Goal: Task Accomplishment & Management: Manage account settings

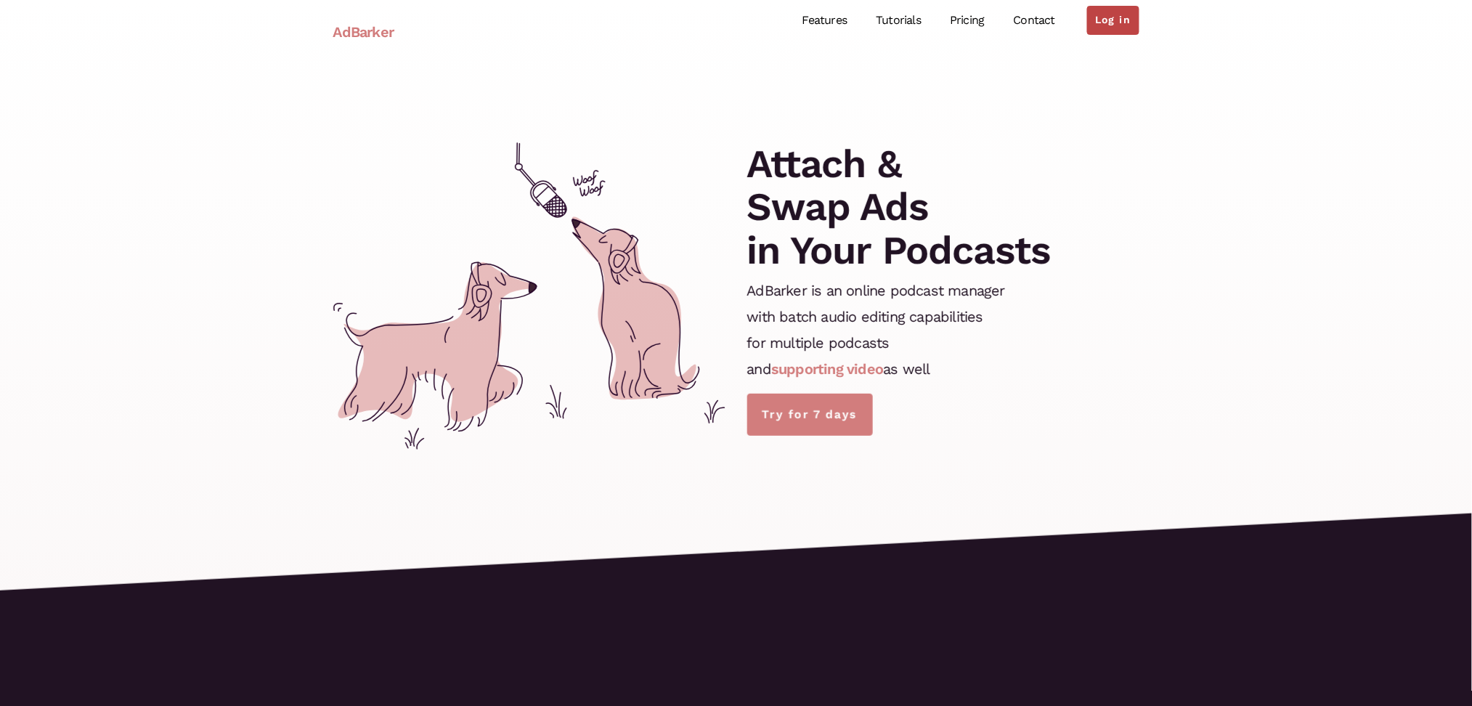
click at [1104, 28] on link "Log in" at bounding box center [1113, 20] width 52 height 29
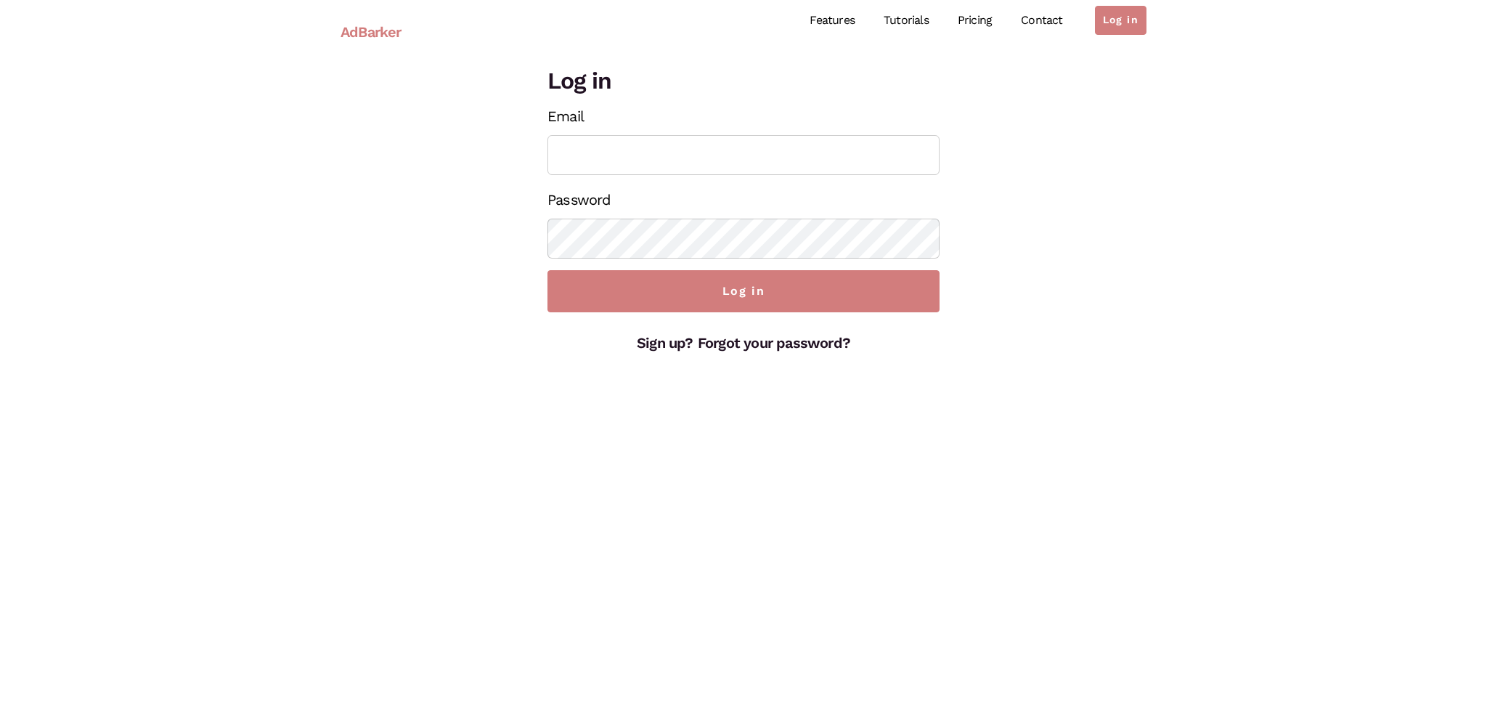
type input "cristina@joyoflanguages.com"
drag, startPoint x: 702, startPoint y: 153, endPoint x: 622, endPoint y: 153, distance: 79.9
click at [622, 153] on input "cristina@joyoflanguages.com" at bounding box center [744, 155] width 392 height 40
click at [770, 153] on input "cristina@joyoflanguages.com" at bounding box center [744, 155] width 392 height 40
drag, startPoint x: 794, startPoint y: 153, endPoint x: 537, endPoint y: 158, distance: 257.2
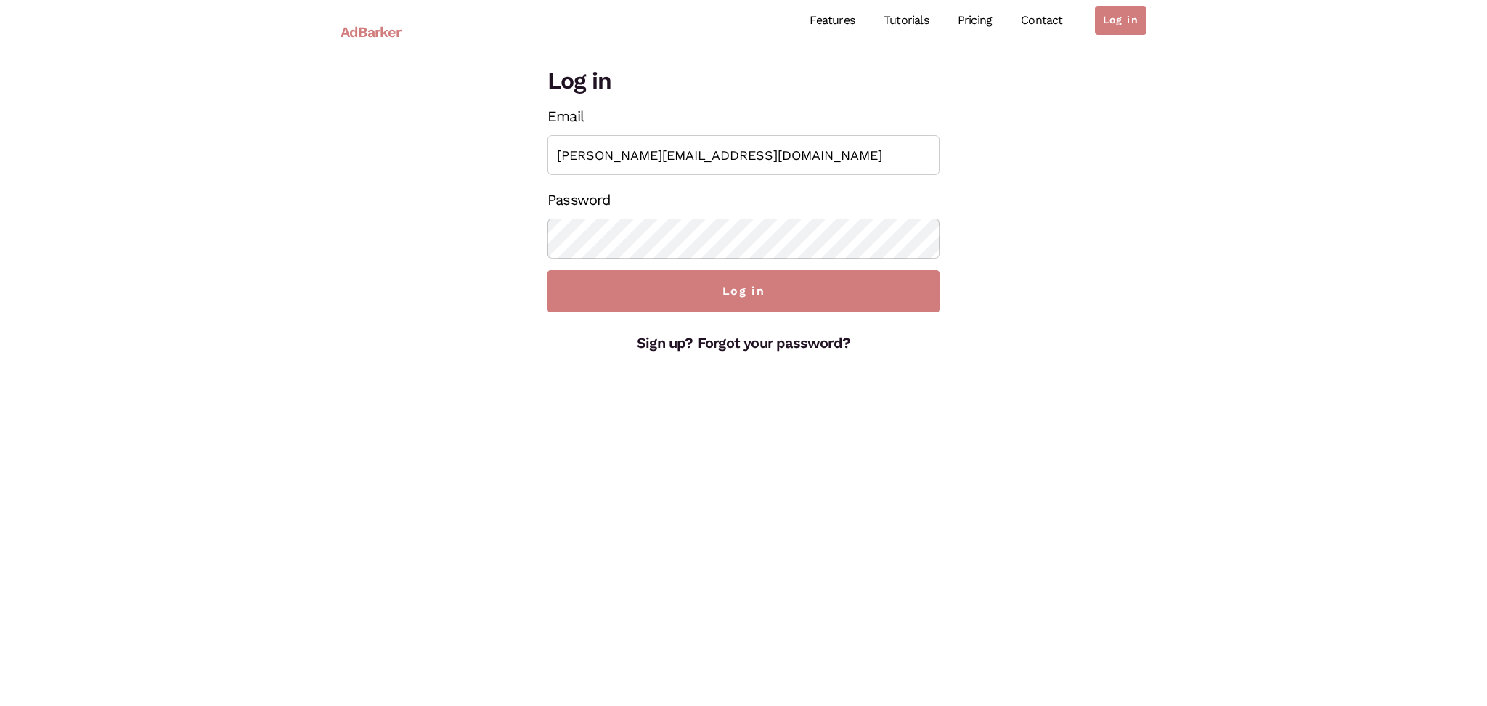
click at [537, 158] on div "Log in Email cristina@joyoflanguages.com Password Log in Sign up? Forgot your p…" at bounding box center [744, 210] width 414 height 292
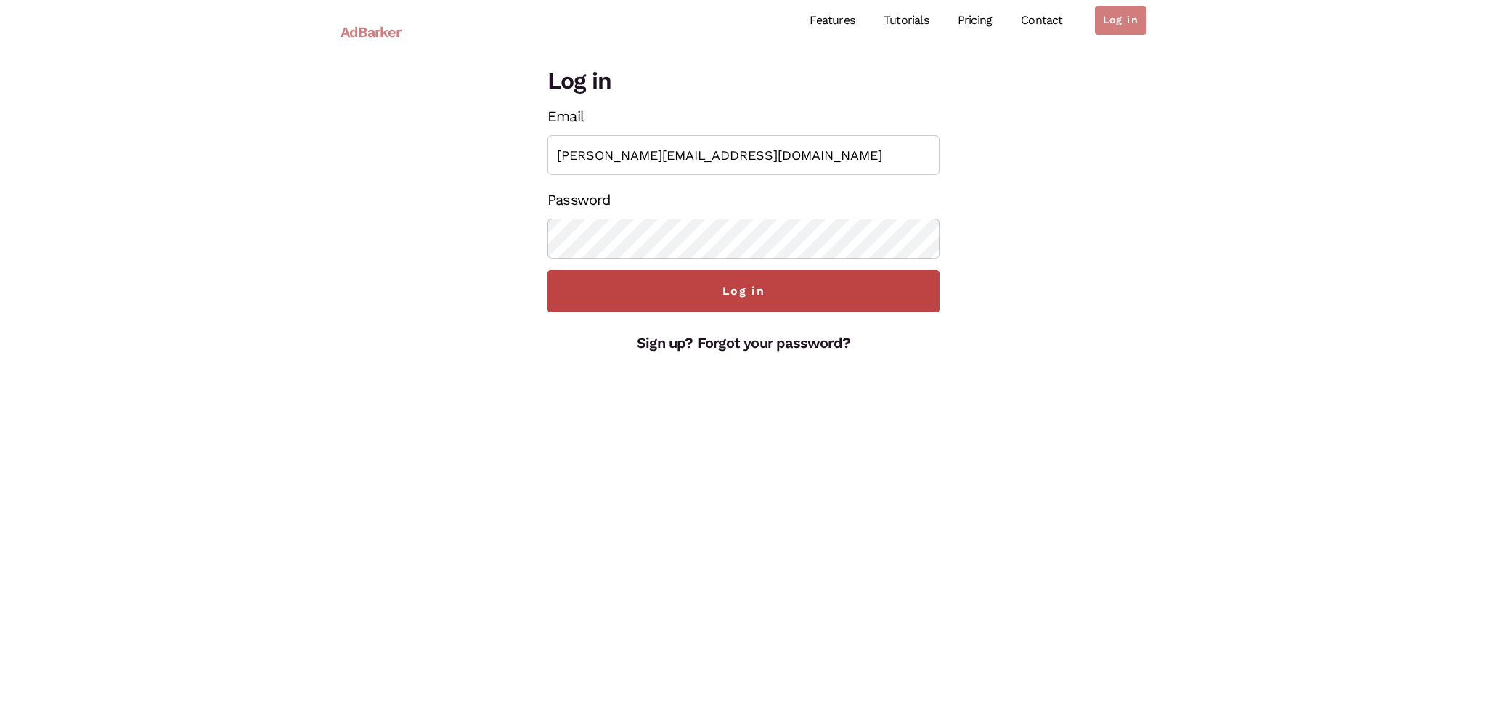
click at [839, 306] on input "Log in" at bounding box center [744, 291] width 392 height 42
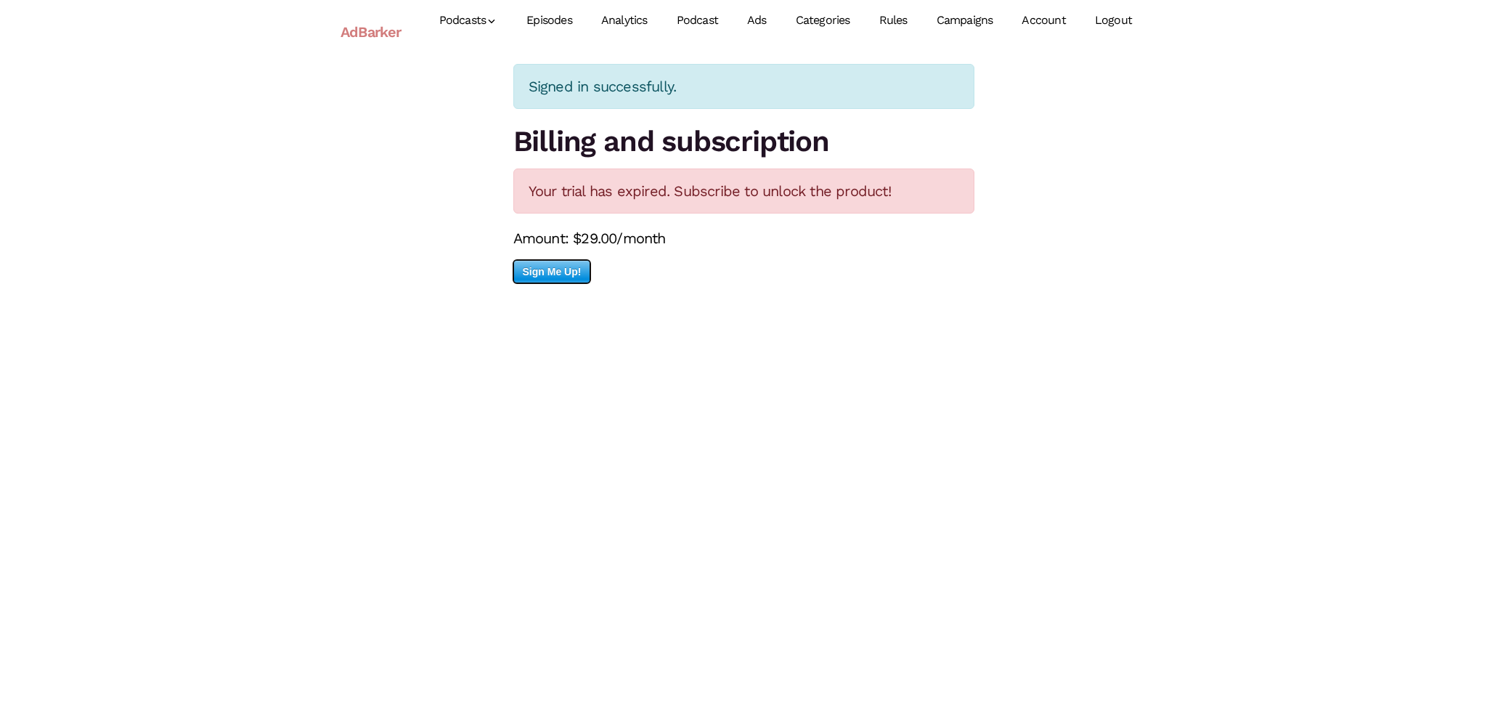
click at [556, 275] on span "Sign Me Up!" at bounding box center [552, 272] width 76 height 22
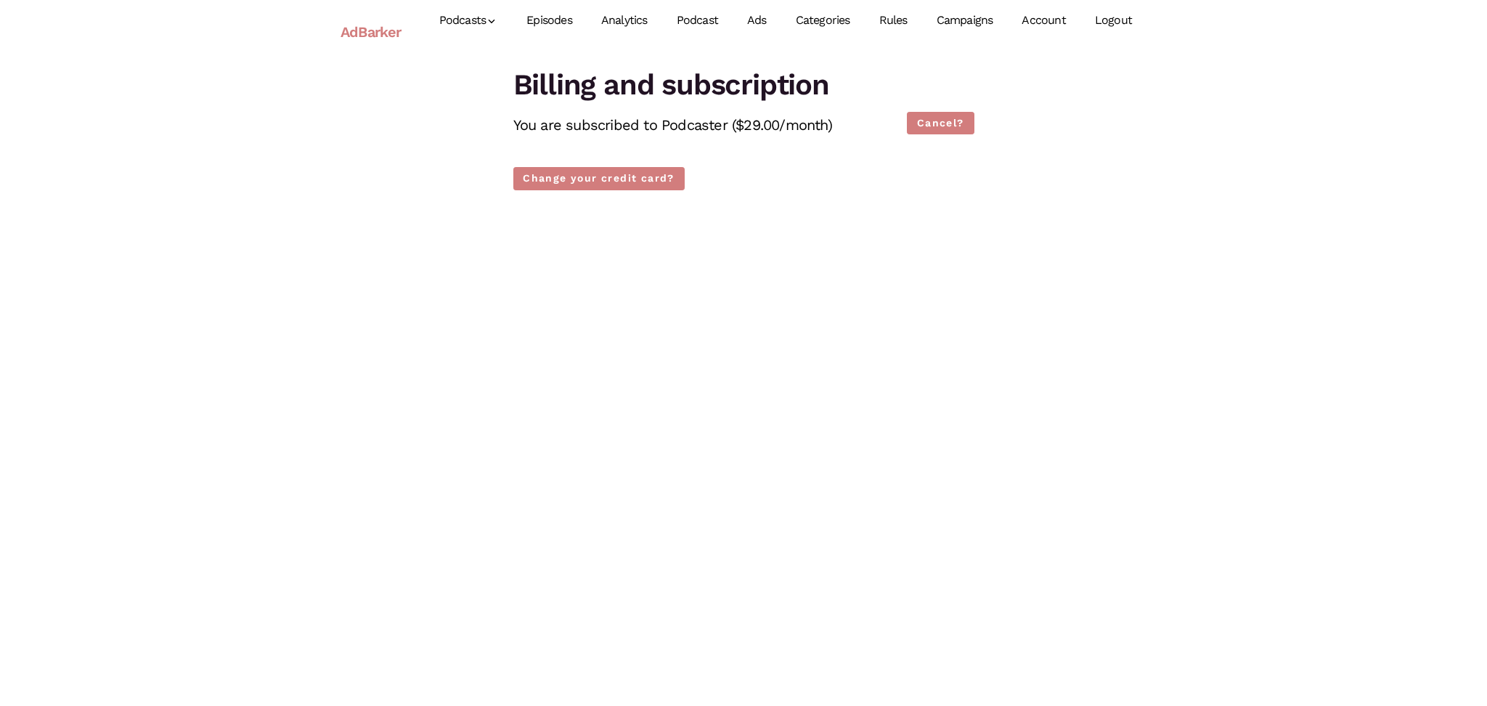
click at [760, 20] on link "Ads" at bounding box center [757, 20] width 49 height 65
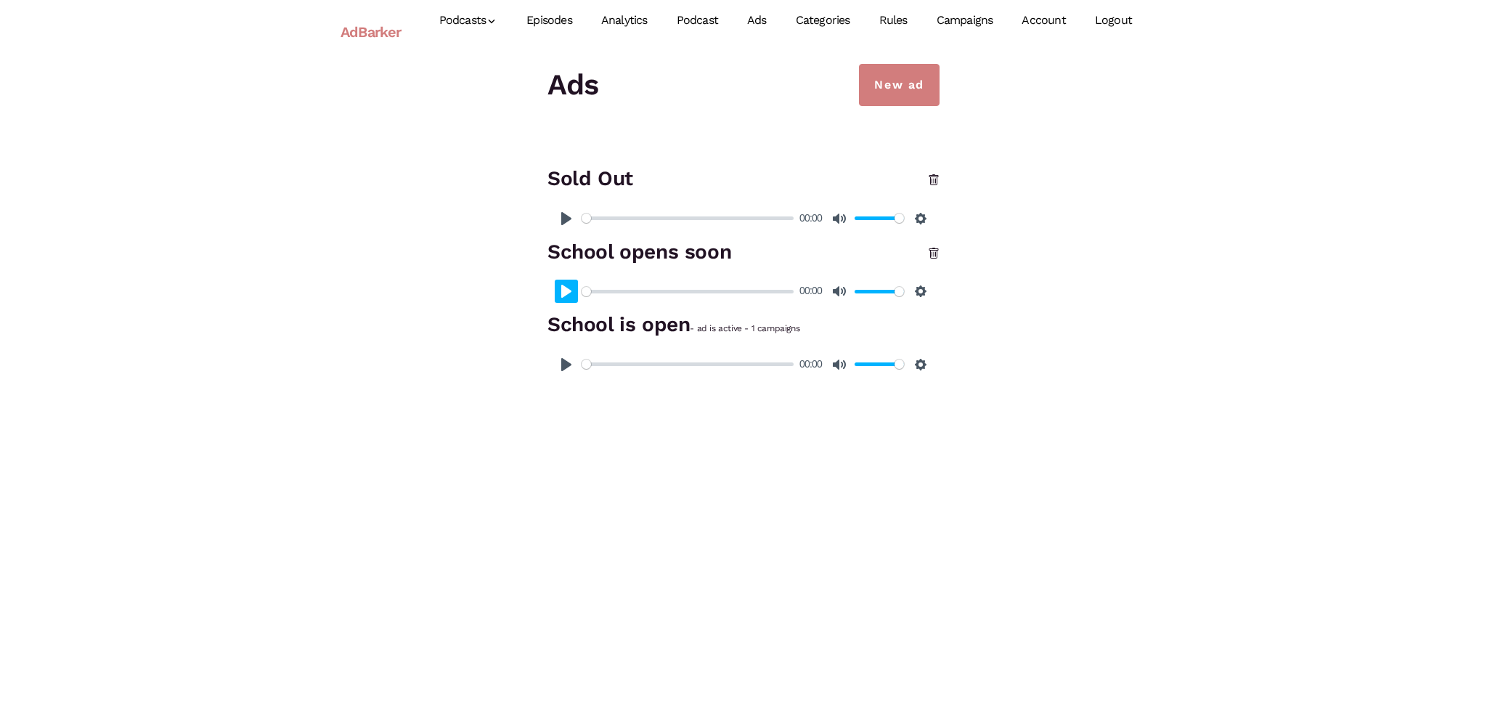
click at [565, 291] on button "Pause Play" at bounding box center [566, 291] width 23 height 23
type input "100"
click at [977, 23] on link "Campaigns" at bounding box center [965, 20] width 86 height 65
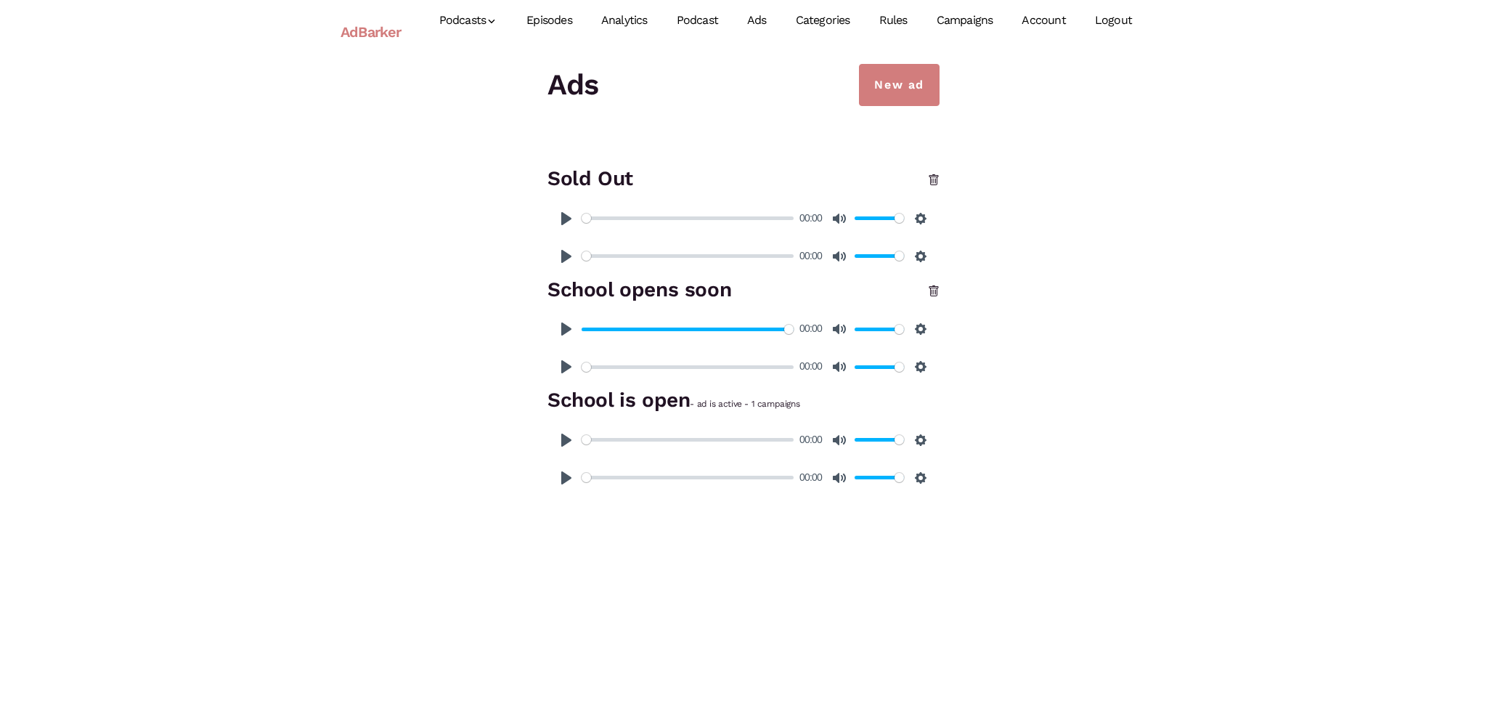
click at [378, 36] on link "AdBarker" at bounding box center [371, 31] width 61 height 33
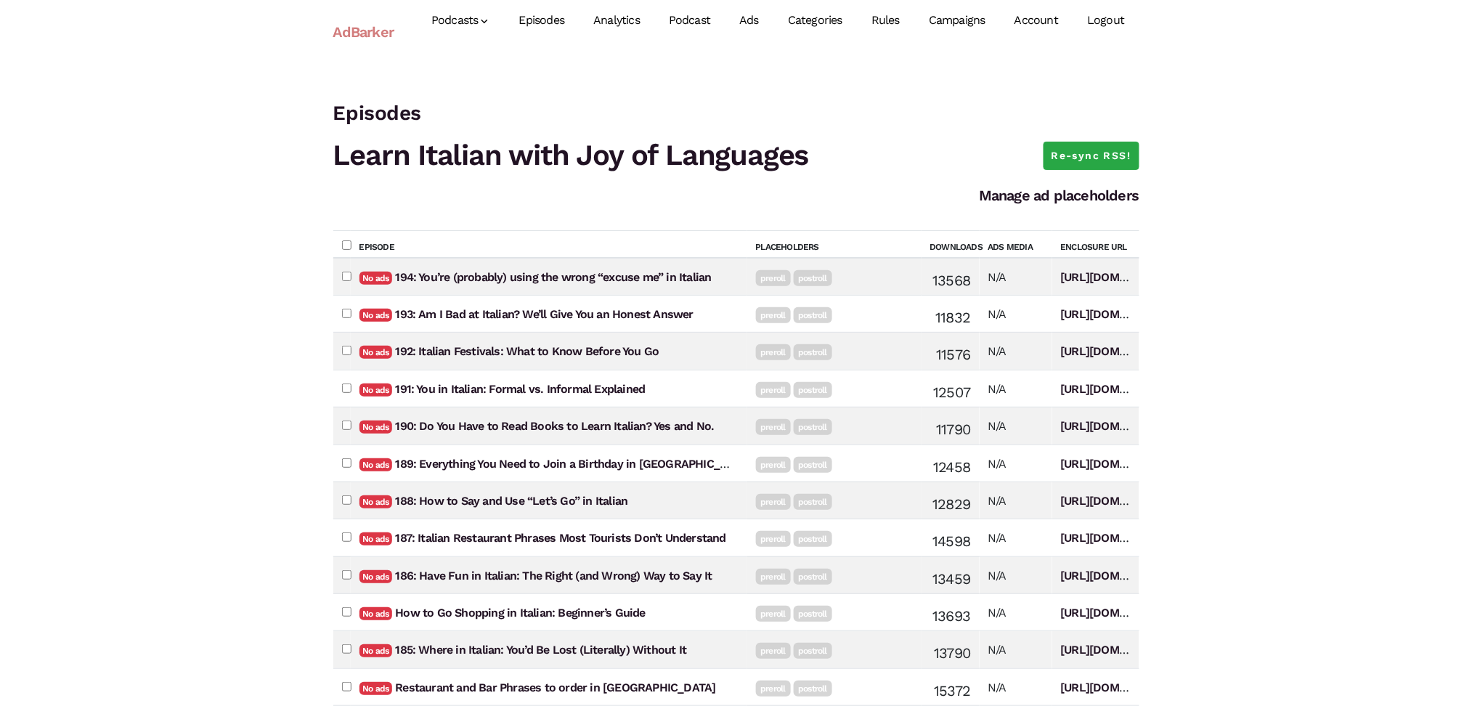
click at [960, 20] on link "Campaigns" at bounding box center [957, 20] width 86 height 65
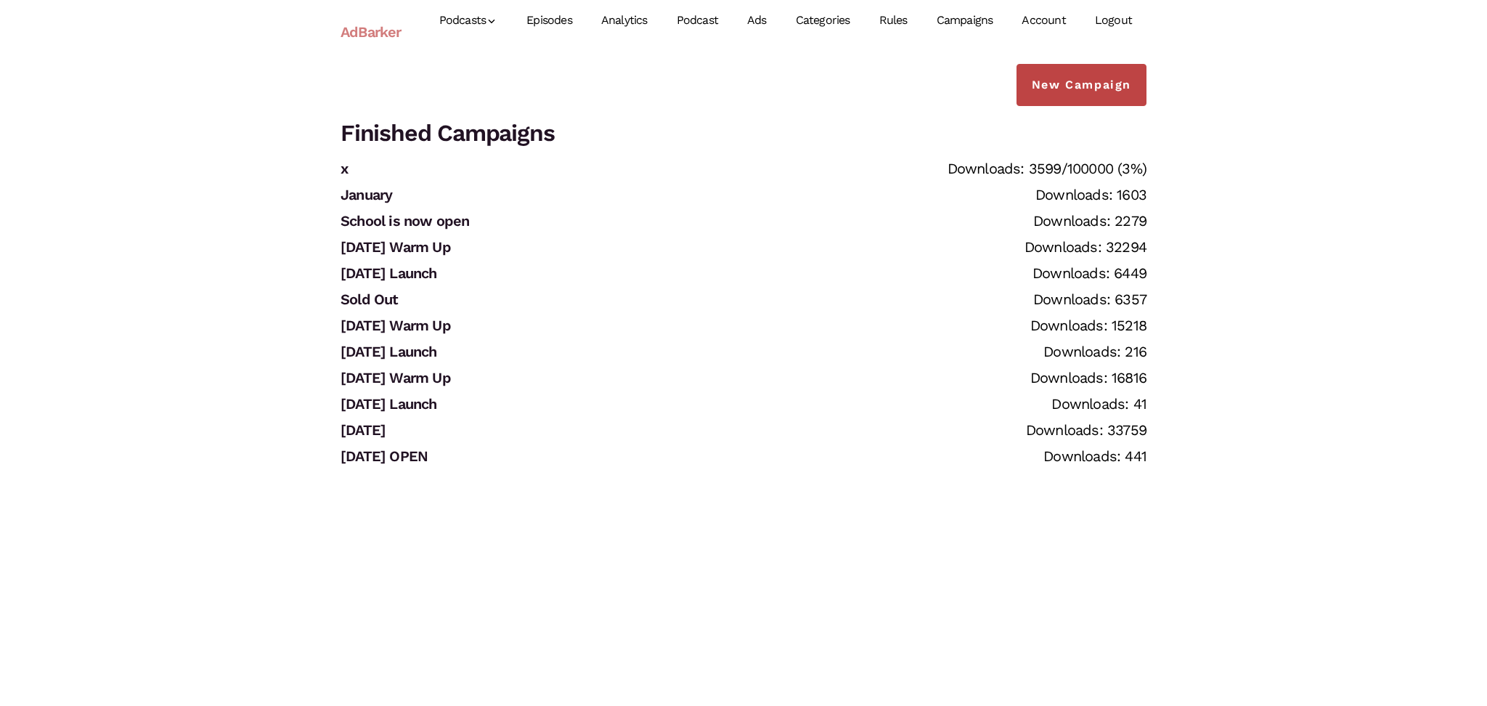
click at [1074, 87] on link "New Campaign" at bounding box center [1082, 85] width 130 height 42
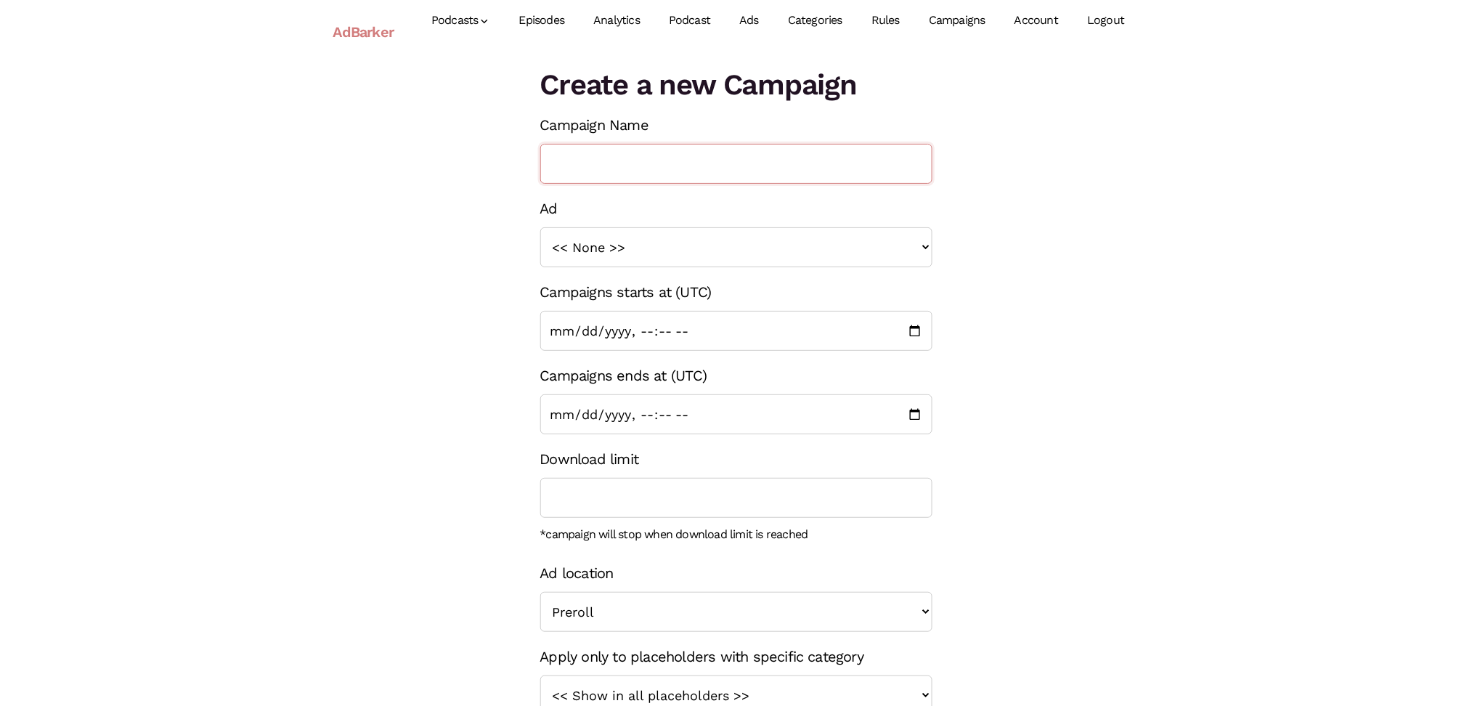
click at [672, 164] on input "Campaign Name" at bounding box center [736, 164] width 392 height 40
type input "Warm Up Sept 2025"
click at [919, 248] on select "<< None >> School is open Sold Out School opens soon" at bounding box center [736, 247] width 392 height 40
select select "1224"
click at [540, 227] on select "<< None >> School is open Sold Out School opens soon" at bounding box center [736, 247] width 392 height 40
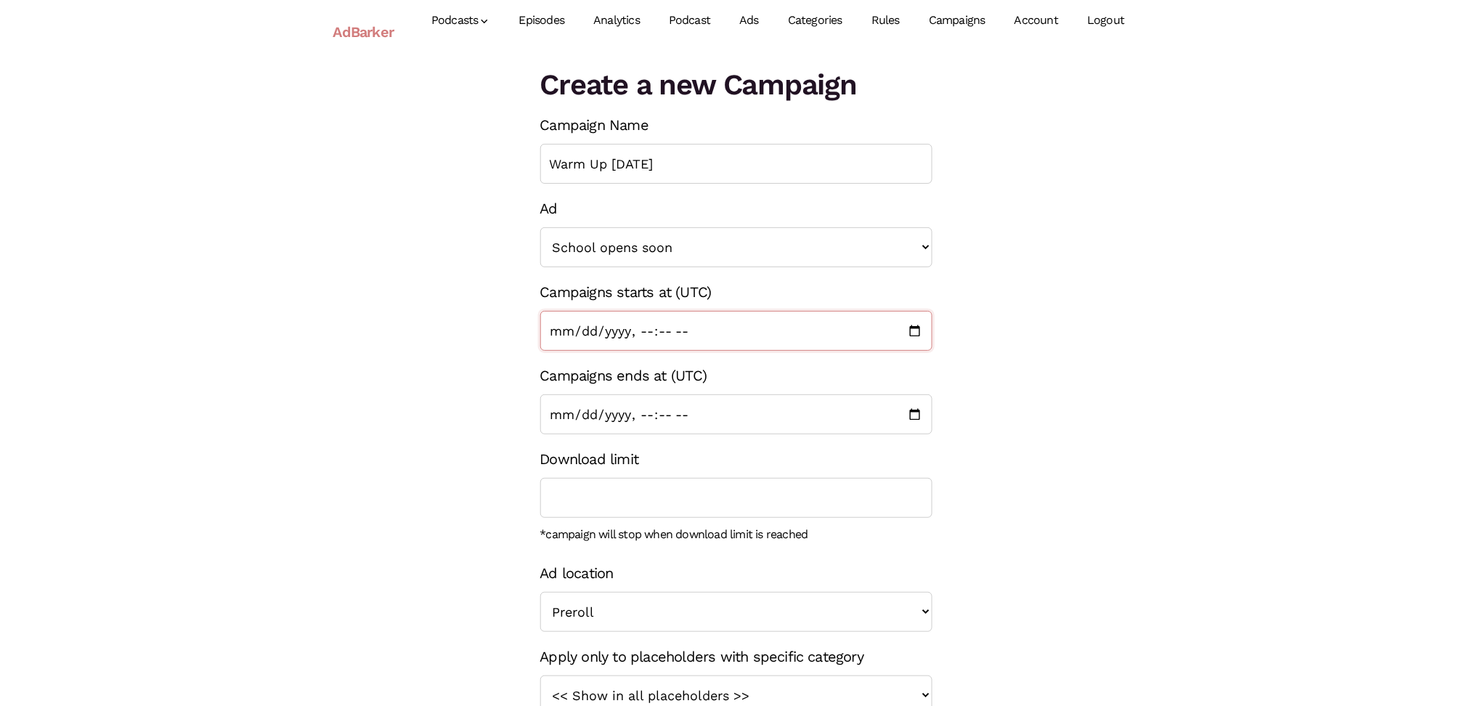
click at [913, 332] on input "Campaigns starts at (UTC)" at bounding box center [736, 331] width 392 height 40
type input "2025-08-25T07:00"
click at [910, 418] on input "Campaigns ends at (UTC)" at bounding box center [736, 414] width 392 height 40
click at [617, 408] on input "Campaigns ends at (UTC)" at bounding box center [736, 414] width 392 height 40
click at [619, 410] on input "Campaigns ends at (UTC)" at bounding box center [736, 414] width 392 height 40
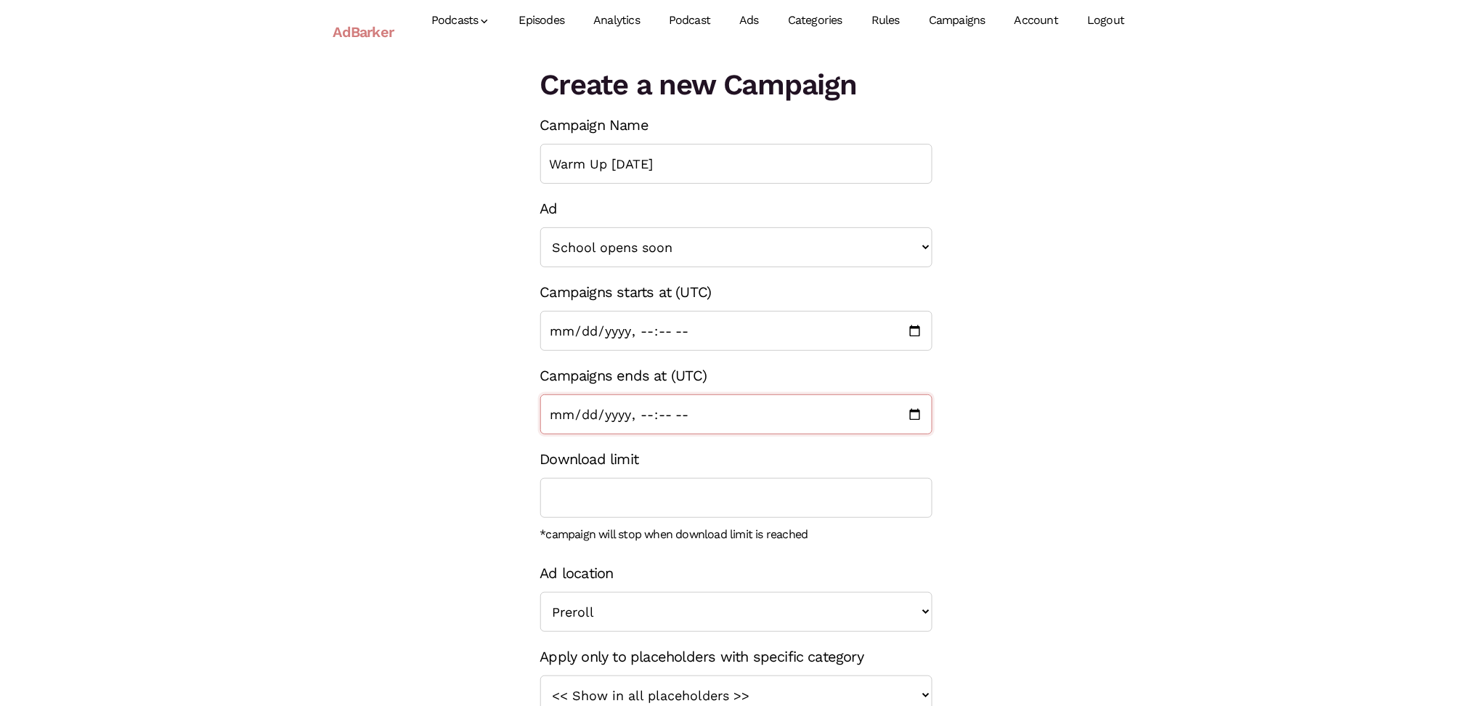
click at [643, 411] on input "Campaigns ends at (UTC)" at bounding box center [736, 414] width 392 height 40
drag, startPoint x: 917, startPoint y: 413, endPoint x: 884, endPoint y: 413, distance: 32.7
click at [916, 413] on input "Campaigns ends at (UTC)" at bounding box center [736, 414] width 392 height 40
type input "2025-09-04T07:00"
click at [710, 410] on input "Campaigns ends at (UTC)" at bounding box center [736, 414] width 392 height 40
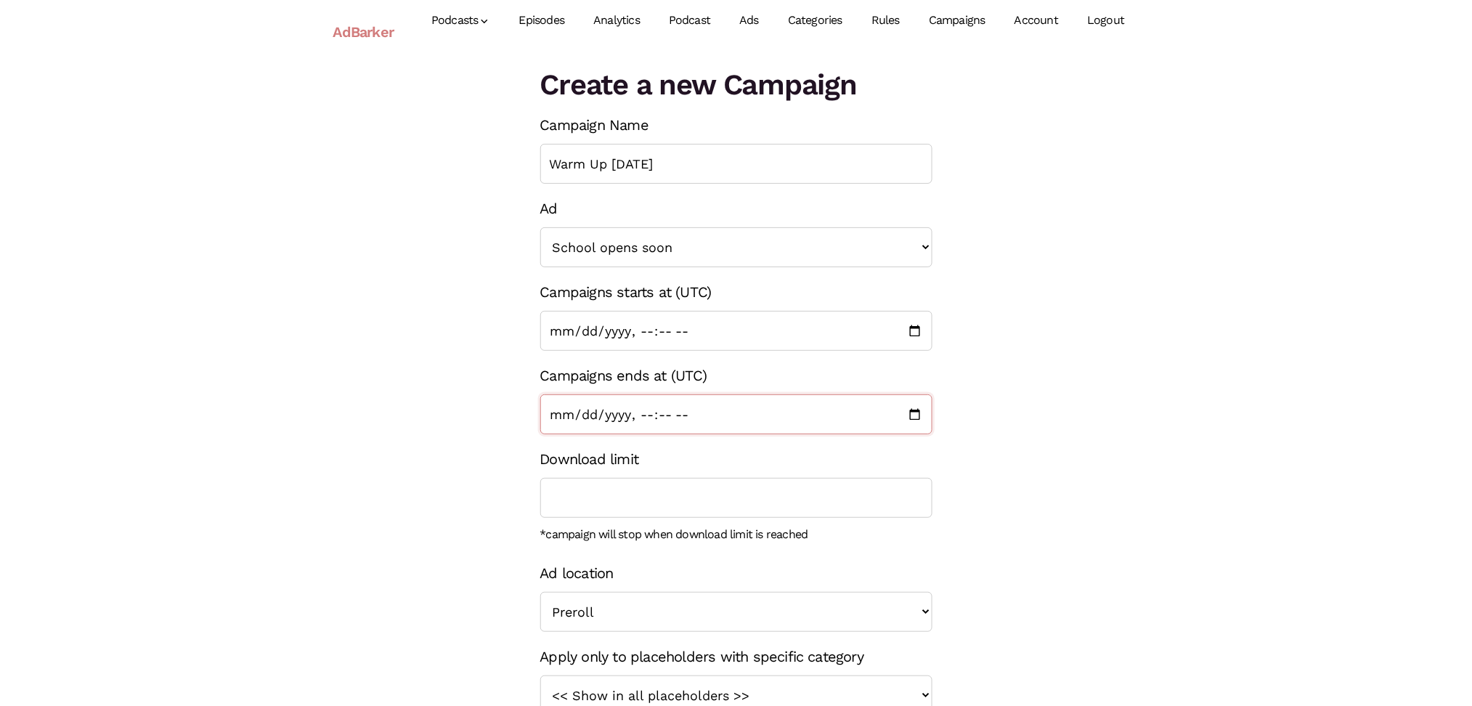
click at [742, 416] on input "Campaigns ends at (UTC)" at bounding box center [736, 414] width 392 height 40
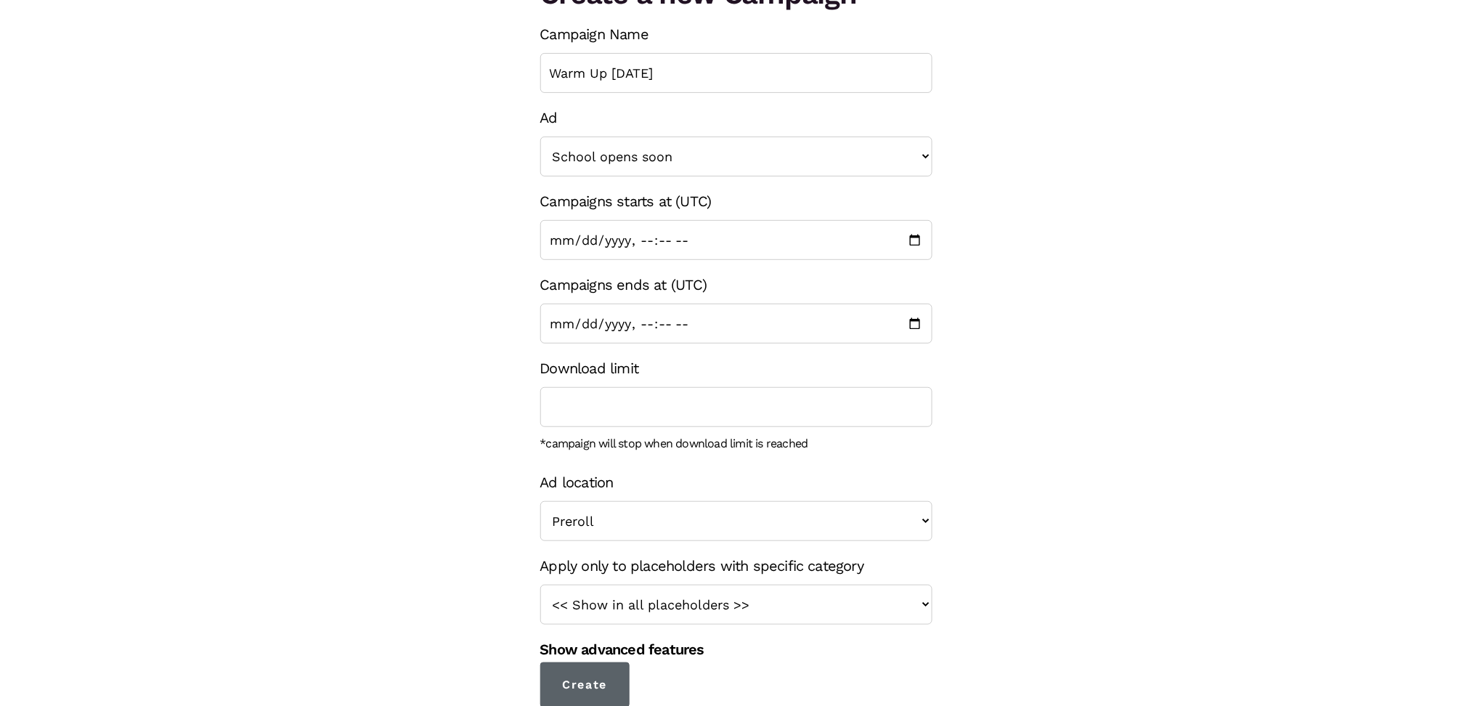
click at [609, 678] on input "Create" at bounding box center [585, 684] width 90 height 45
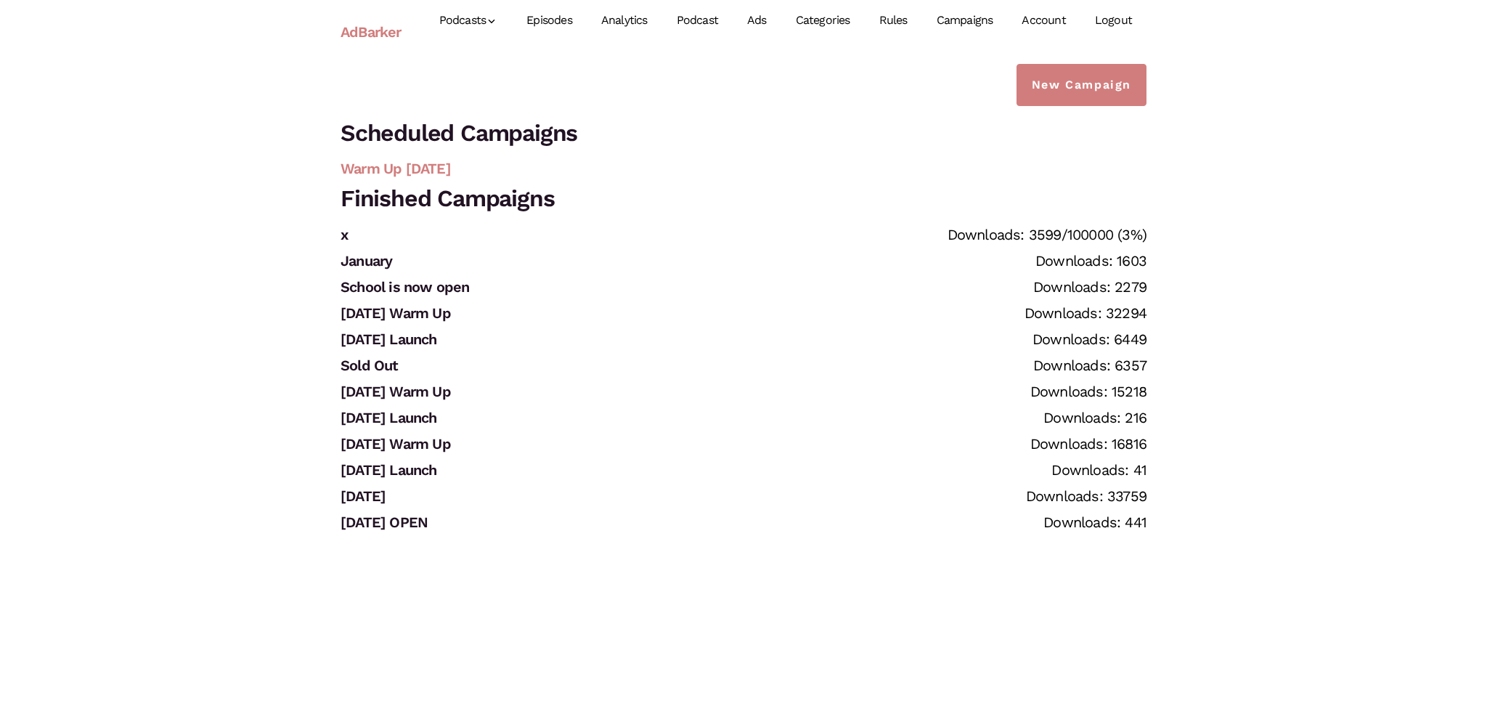
click at [444, 168] on link "Warm Up Sept 2025" at bounding box center [396, 168] width 110 height 17
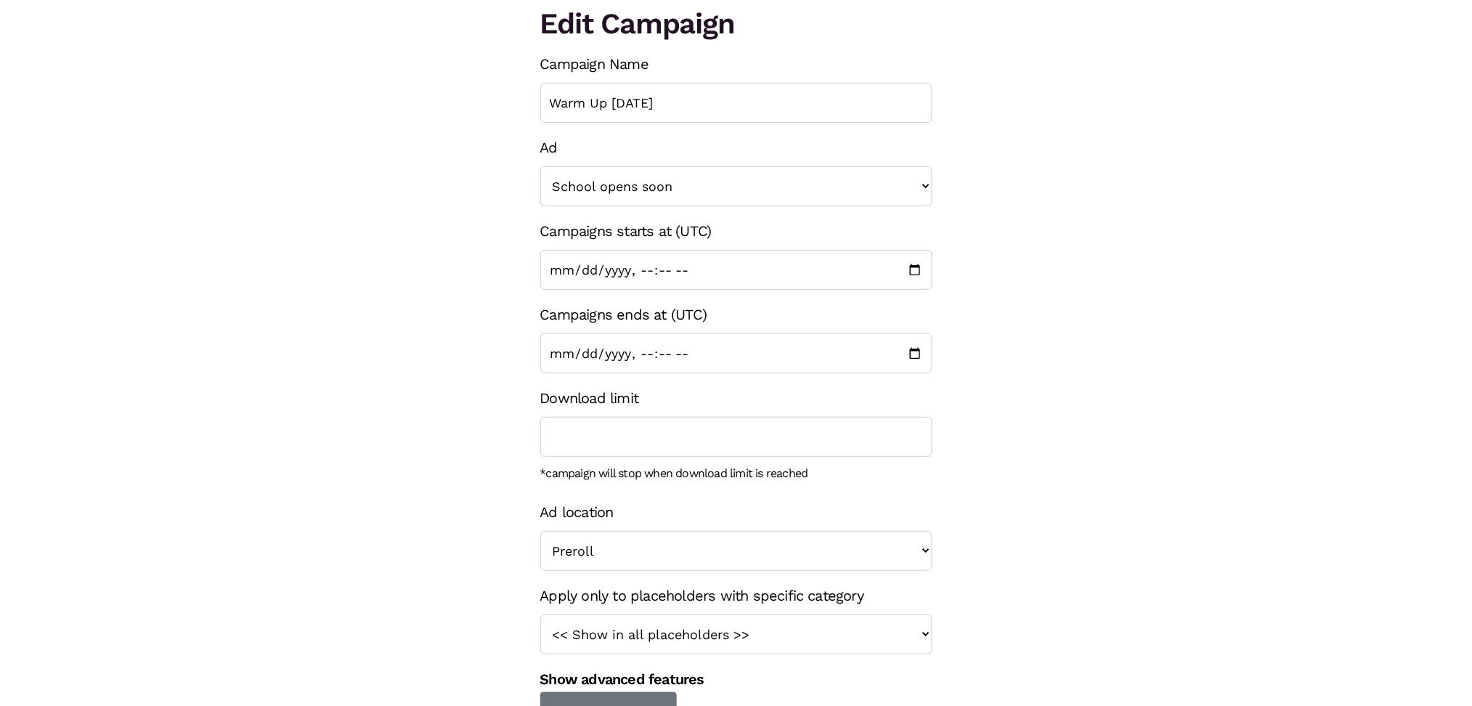
scroll to position [91, 0]
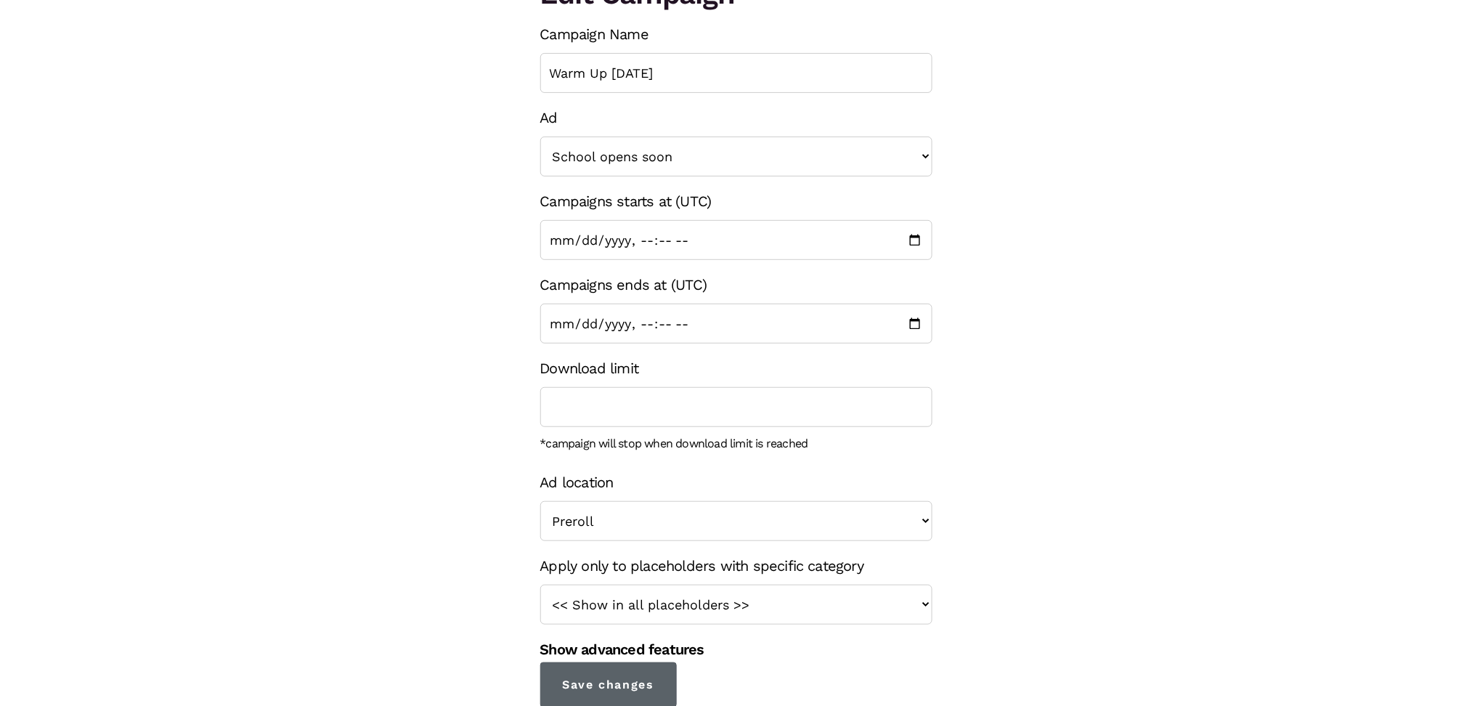
click at [654, 686] on input "Save changes" at bounding box center [608, 684] width 137 height 45
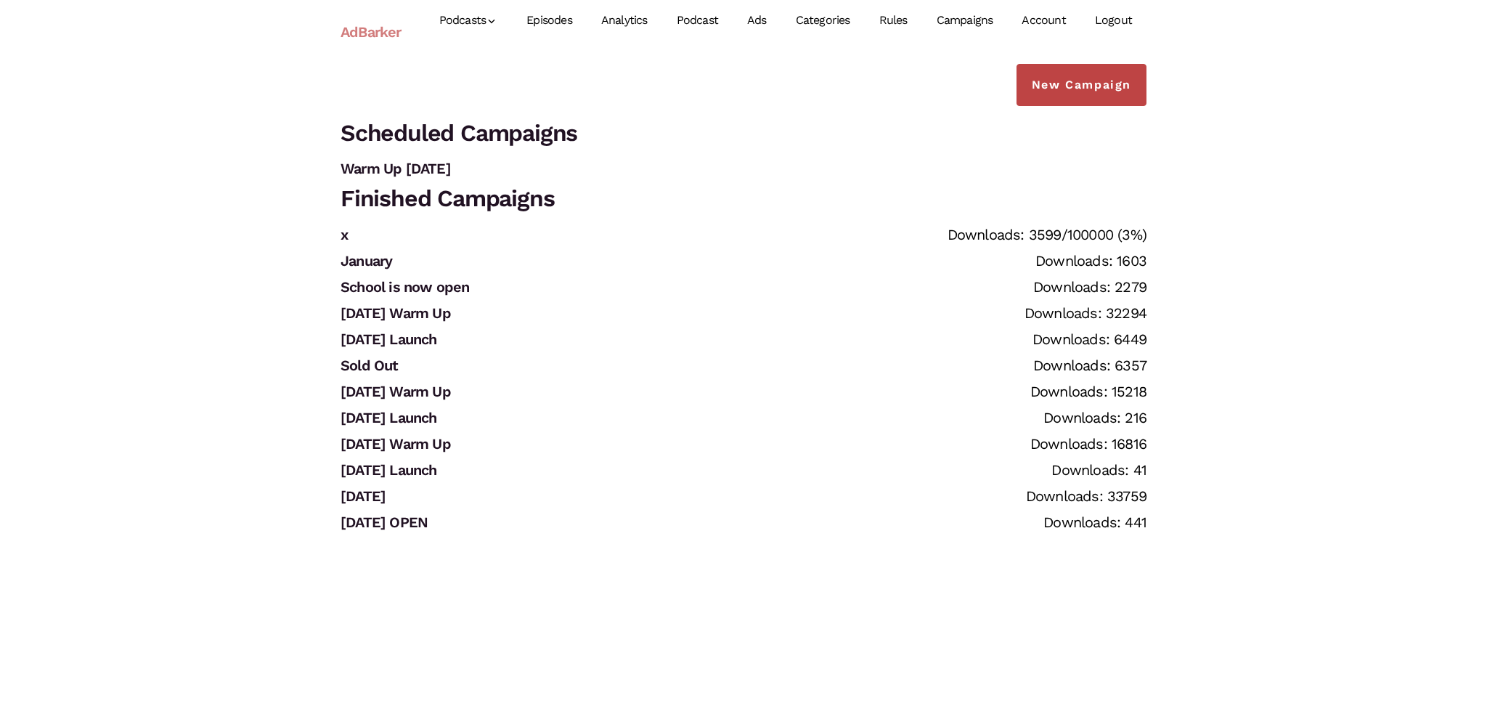
click at [1082, 92] on link "New Campaign" at bounding box center [1082, 85] width 130 height 42
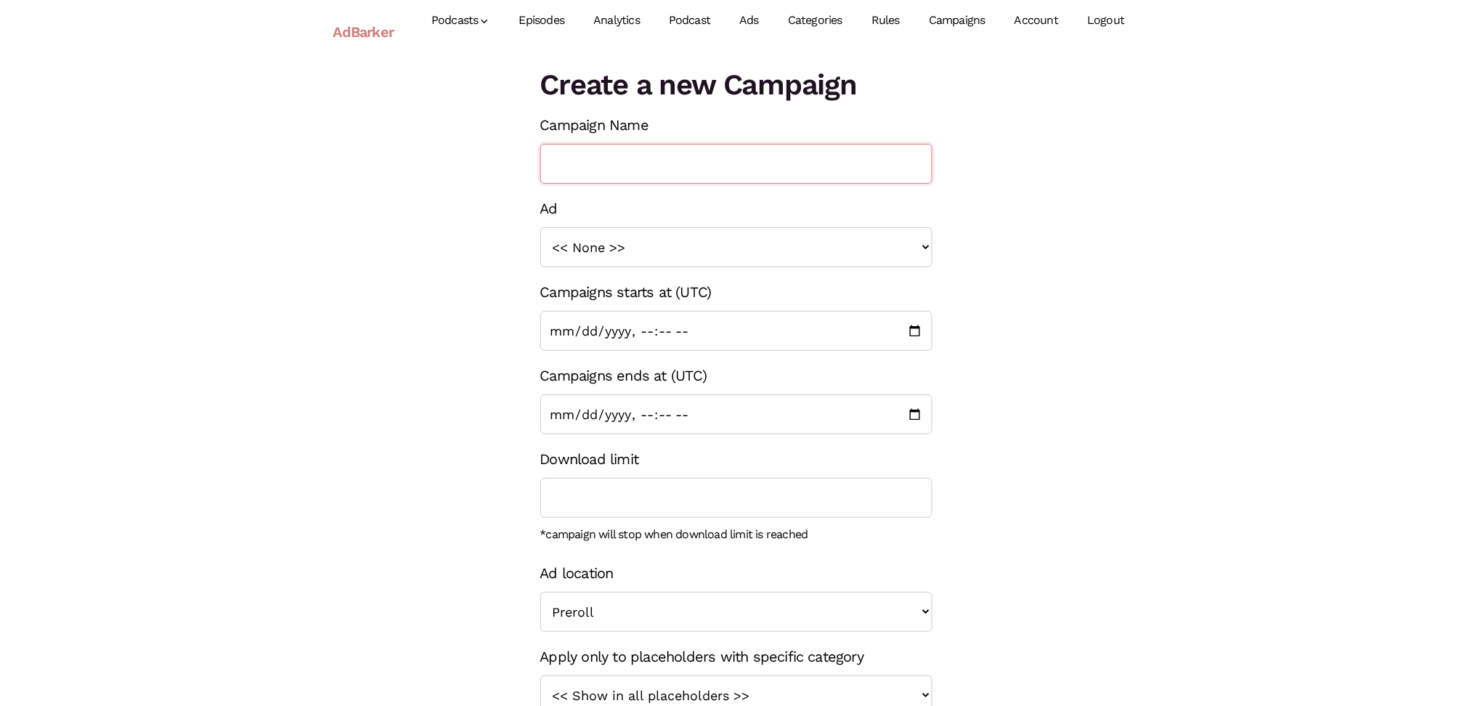
click at [611, 168] on input "Campaign Name" at bounding box center [736, 164] width 392 height 40
type input "School is open Sept 2025"
click at [649, 250] on select "<< None >> School is open Sold Out School opens soon" at bounding box center [736, 247] width 392 height 40
select select "1215"
click at [540, 227] on select "<< None >> School is open Sold Out School opens soon" at bounding box center [736, 247] width 392 height 40
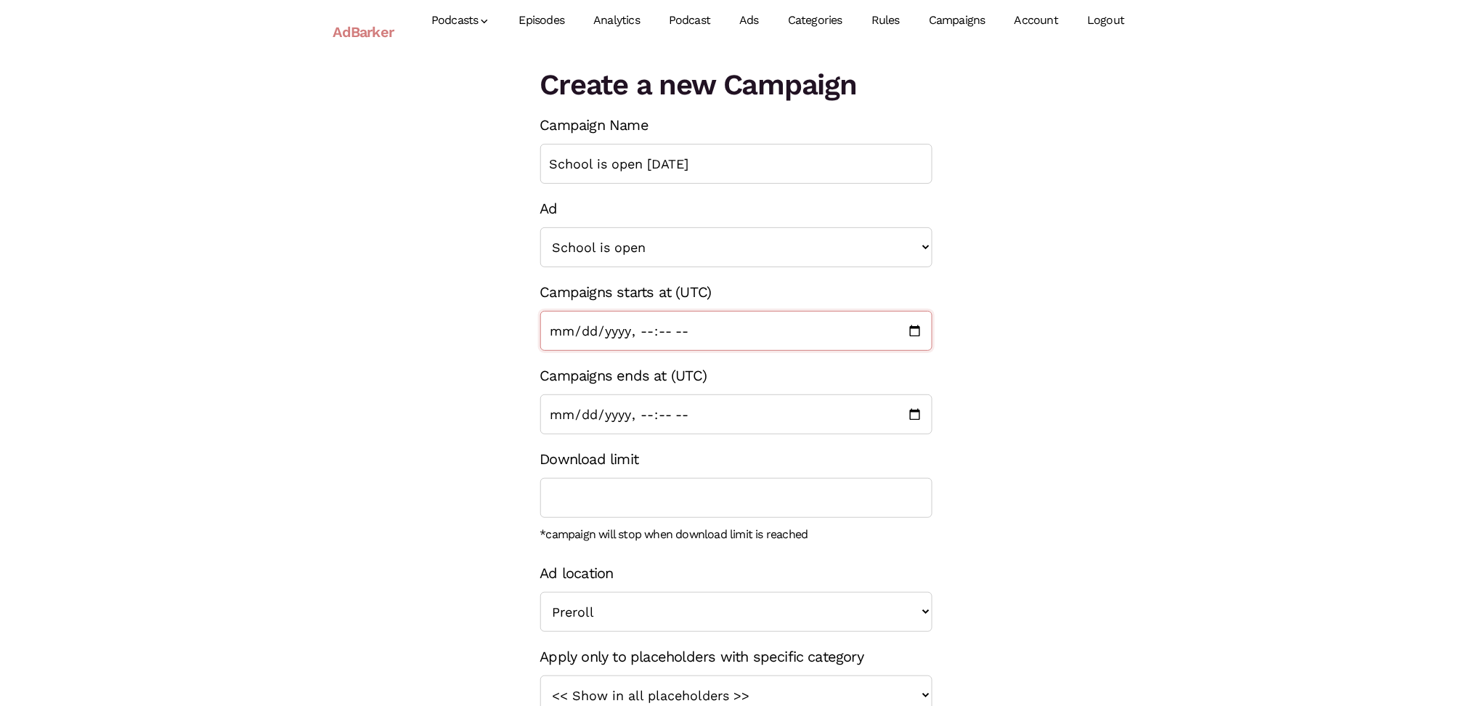
click at [914, 330] on input "Campaigns starts at (UTC)" at bounding box center [736, 331] width 392 height 40
type input "2025-09-04T07:02"
click at [1020, 386] on div "Create a new Campaign Campaign Name School is open Sept 2025 Ad << None >> Scho…" at bounding box center [736, 431] width 828 height 734
click at [911, 415] on input "Campaigns ends at (UTC)" at bounding box center [736, 414] width 392 height 40
type input "2025-09-11T13:29"
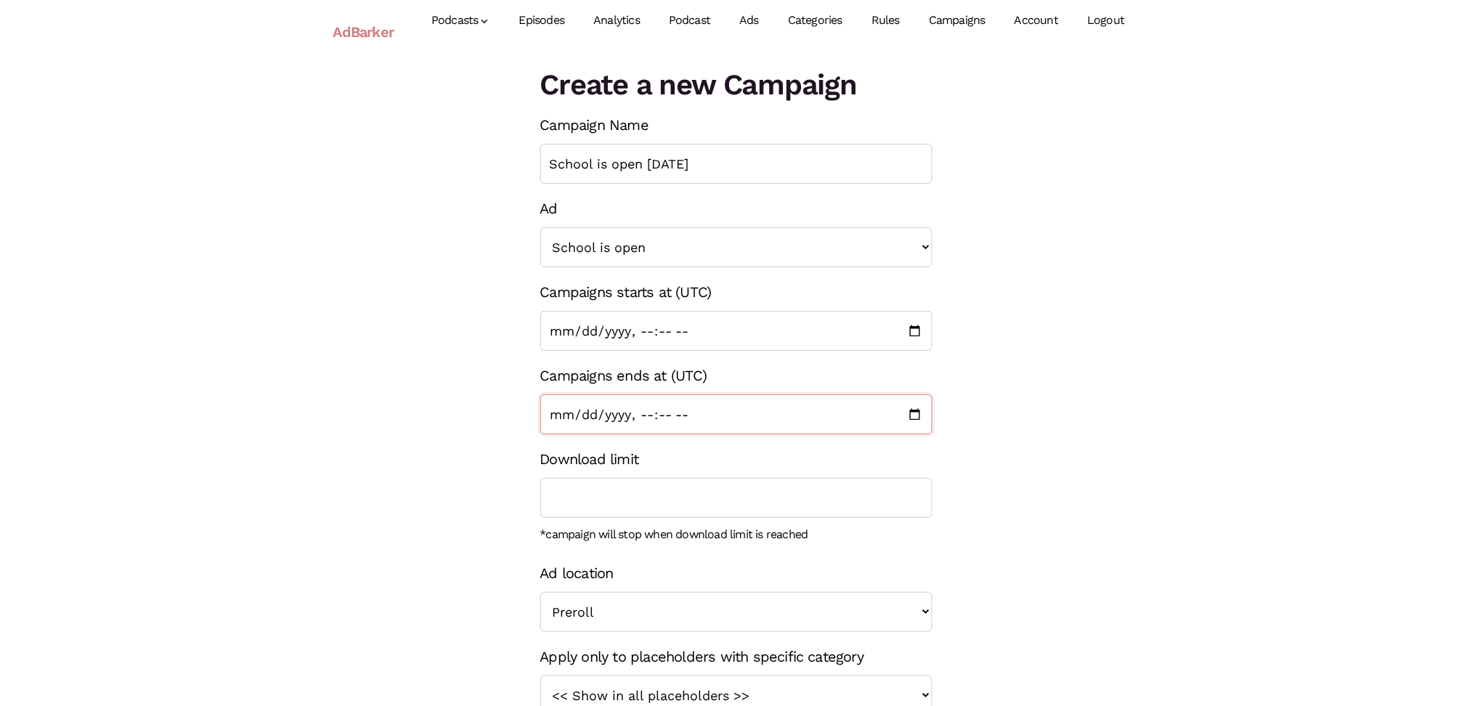
click at [773, 409] on input "Campaigns ends at (UTC)" at bounding box center [736, 414] width 392 height 40
click at [782, 491] on input "Download limit" at bounding box center [736, 498] width 392 height 40
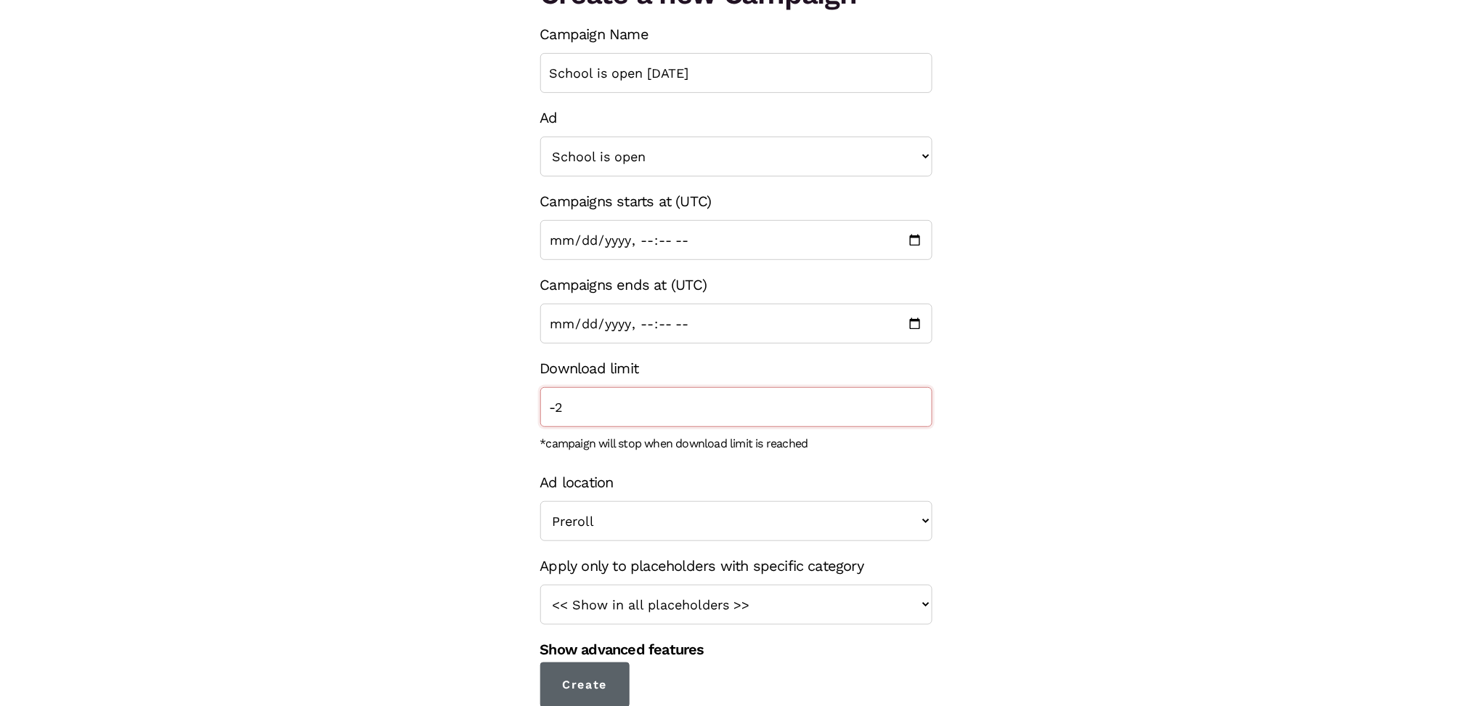
type input "-2"
click at [617, 680] on input "Create" at bounding box center [585, 684] width 90 height 45
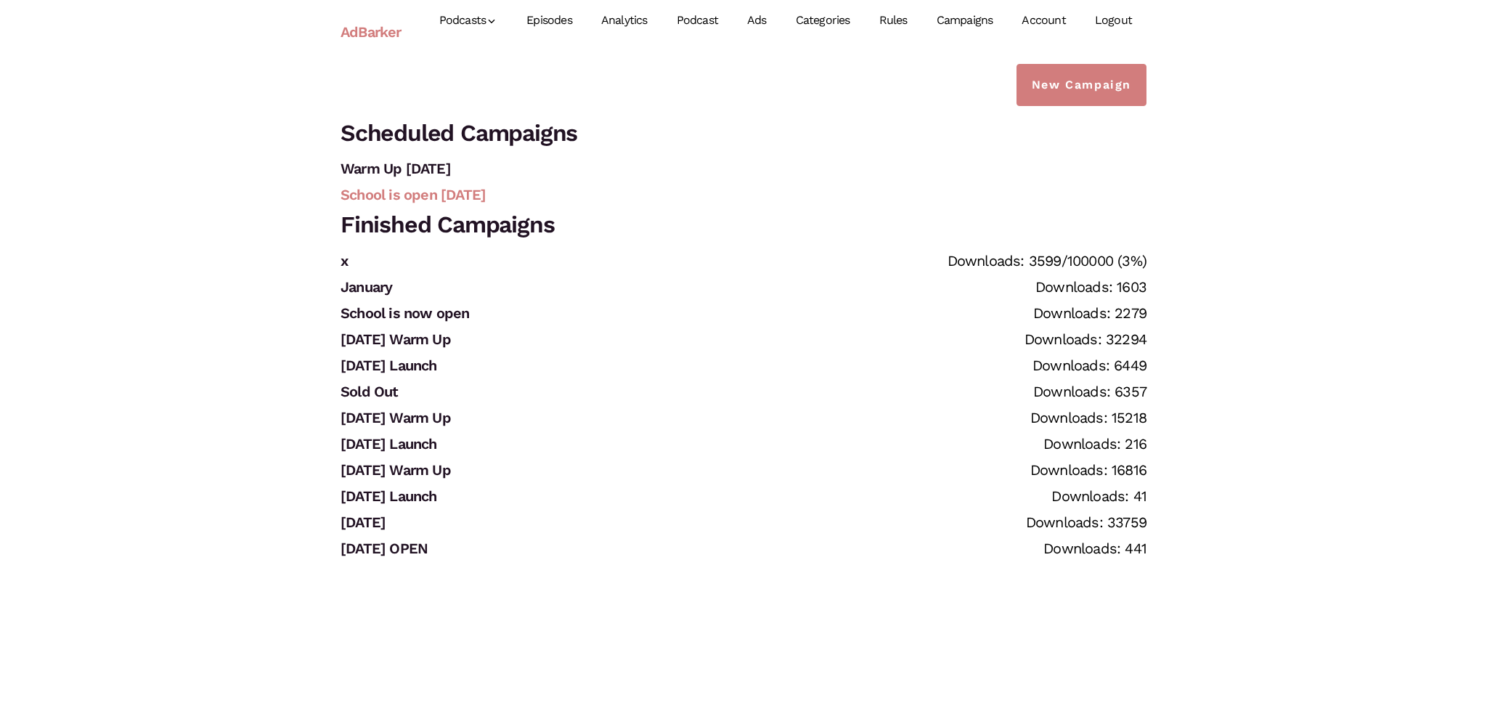
click at [458, 193] on link "School is open Sept 2025" at bounding box center [413, 194] width 145 height 17
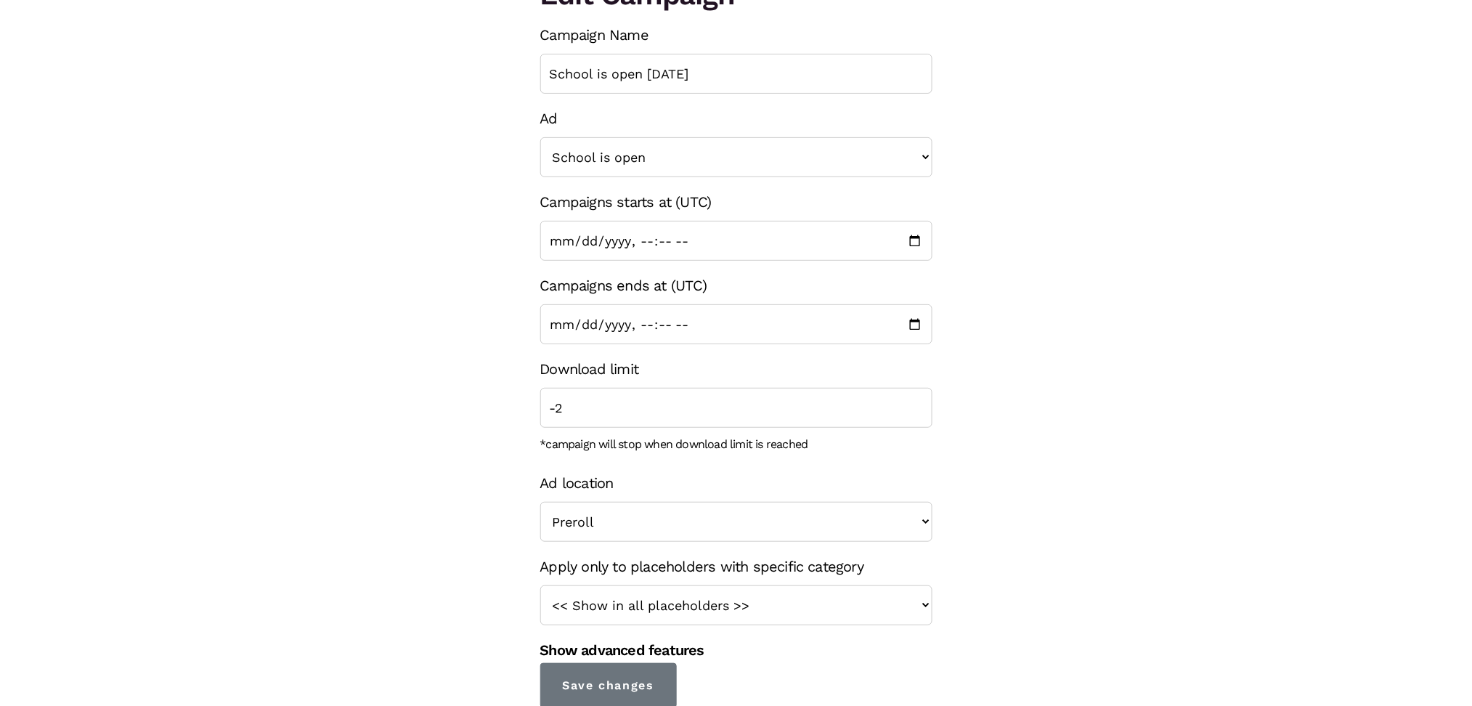
scroll to position [91, 0]
drag, startPoint x: 584, startPoint y: 400, endPoint x: 536, endPoint y: 397, distance: 48.1
click at [536, 397] on div "Edit Campaign Campaign Name School is open Sept 2025 Ad << None >> School is op…" at bounding box center [736, 340] width 414 height 734
click at [634, 681] on input "Save changes" at bounding box center [608, 684] width 137 height 45
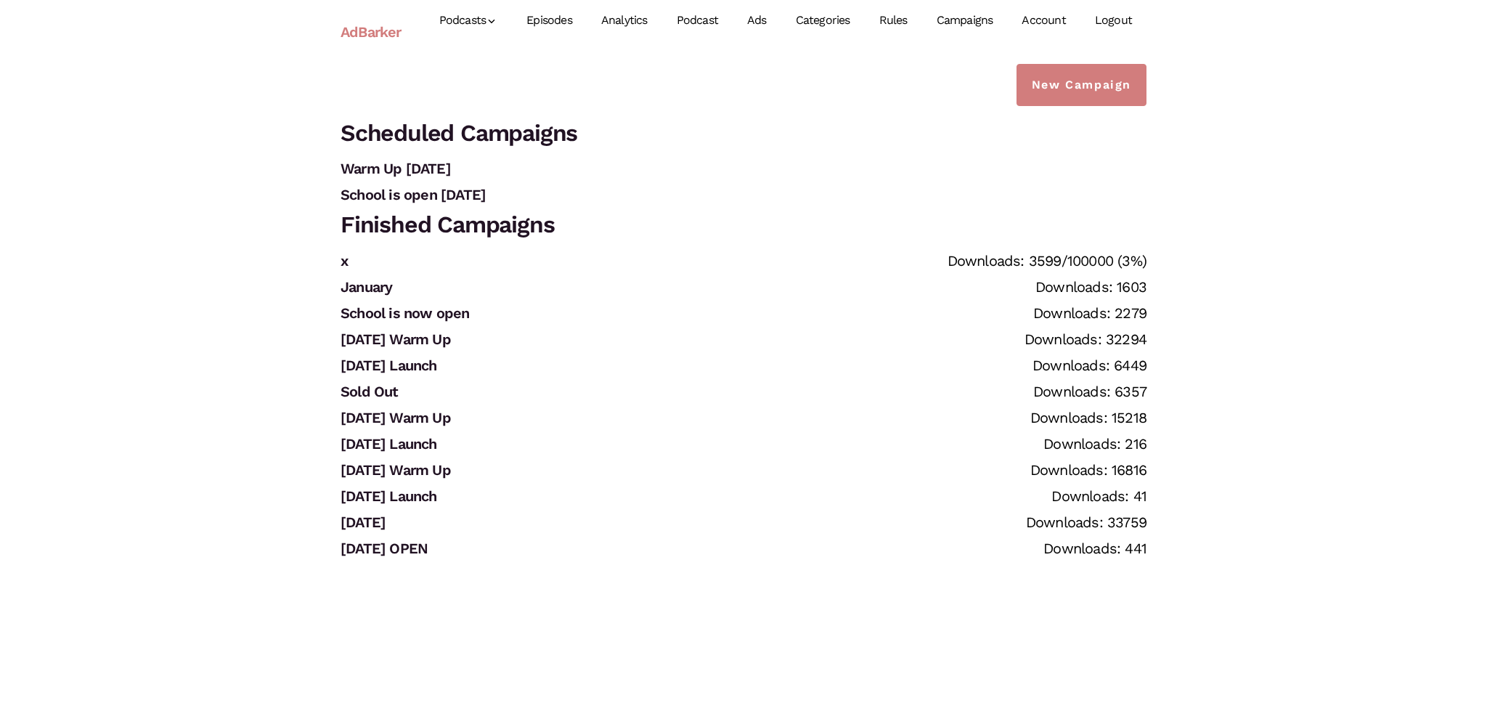
click at [538, 15] on link "Episodes" at bounding box center [549, 20] width 75 height 65
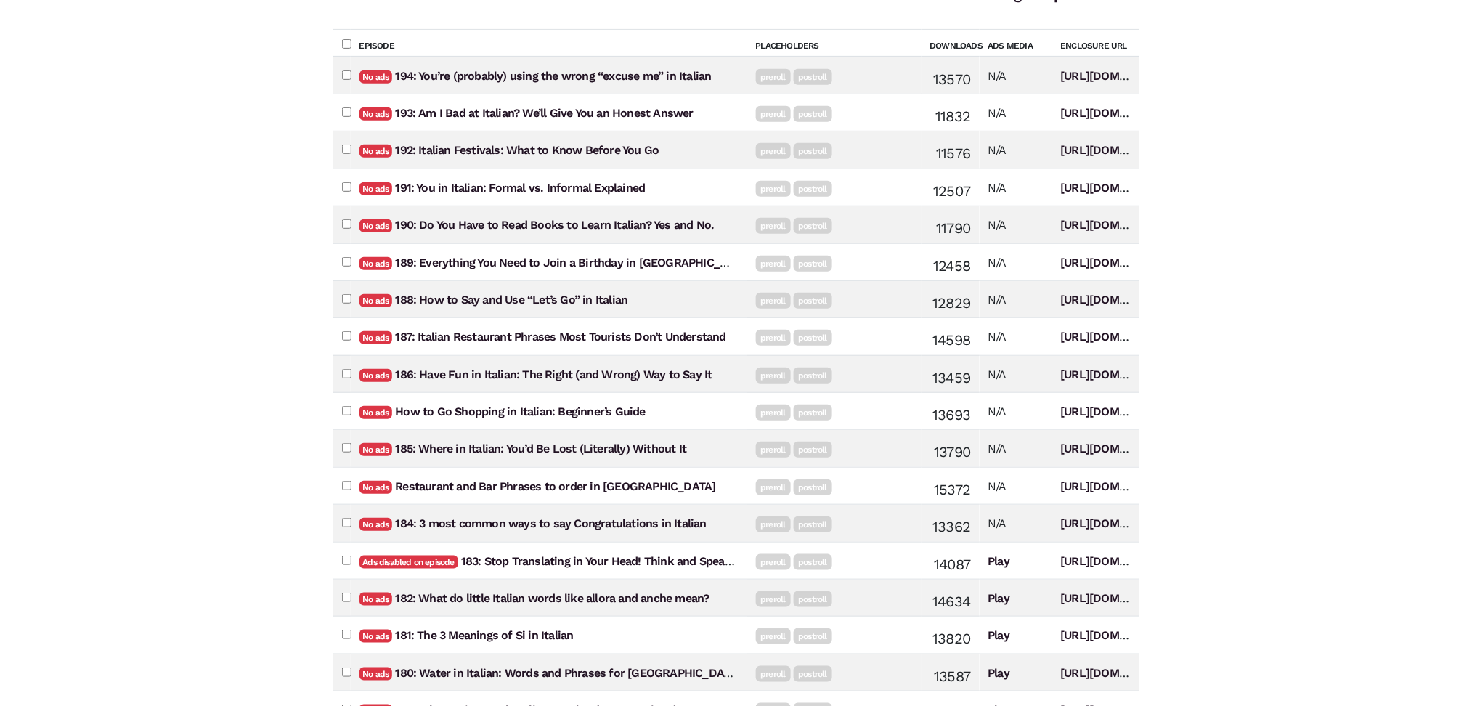
scroll to position [193, 0]
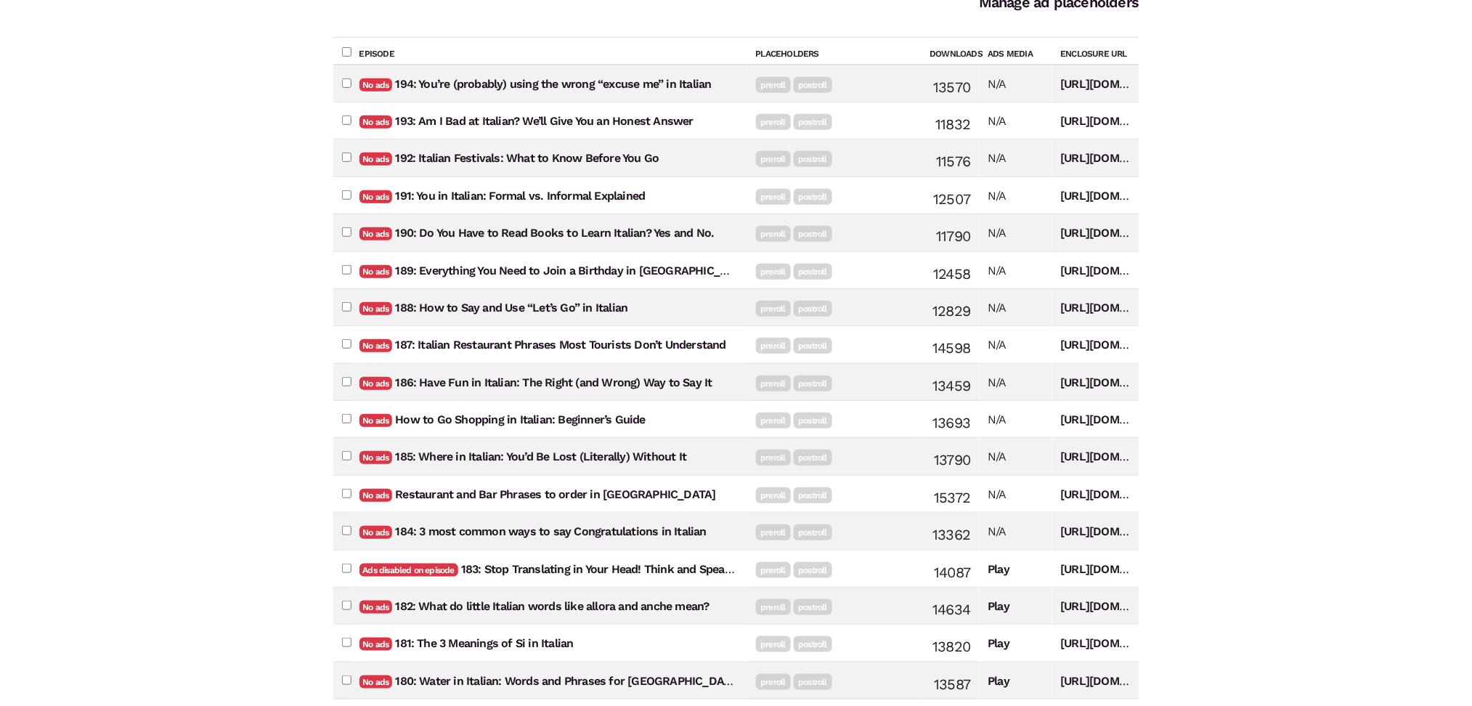
click at [344, 415] on input"] "checkbox" at bounding box center [346, 418] width 9 height 9
checkbox input"] "true"
click at [345, 493] on input"] "checkbox" at bounding box center [346, 493] width 9 height 9
checkbox input"] "true"
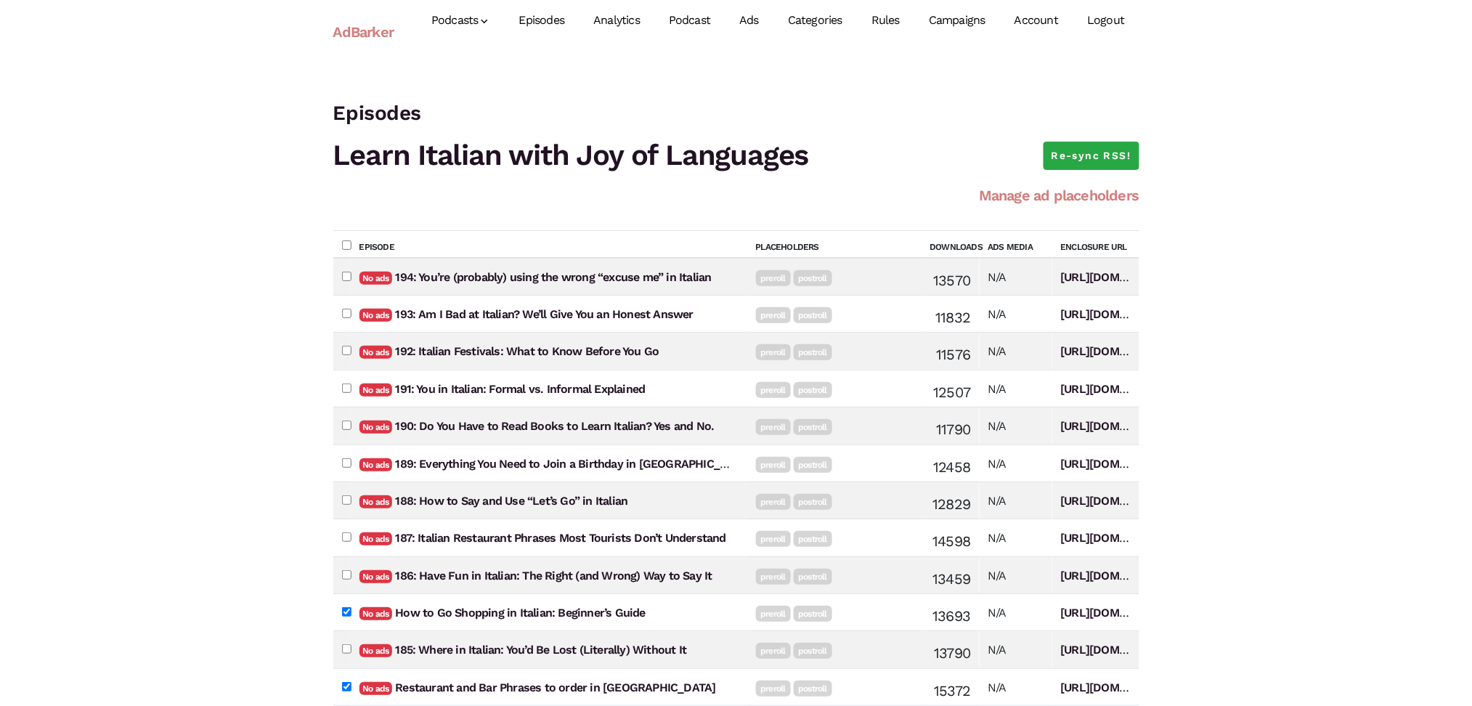
click at [1102, 195] on link "Manage ad placeholders" at bounding box center [1059, 195] width 160 height 17
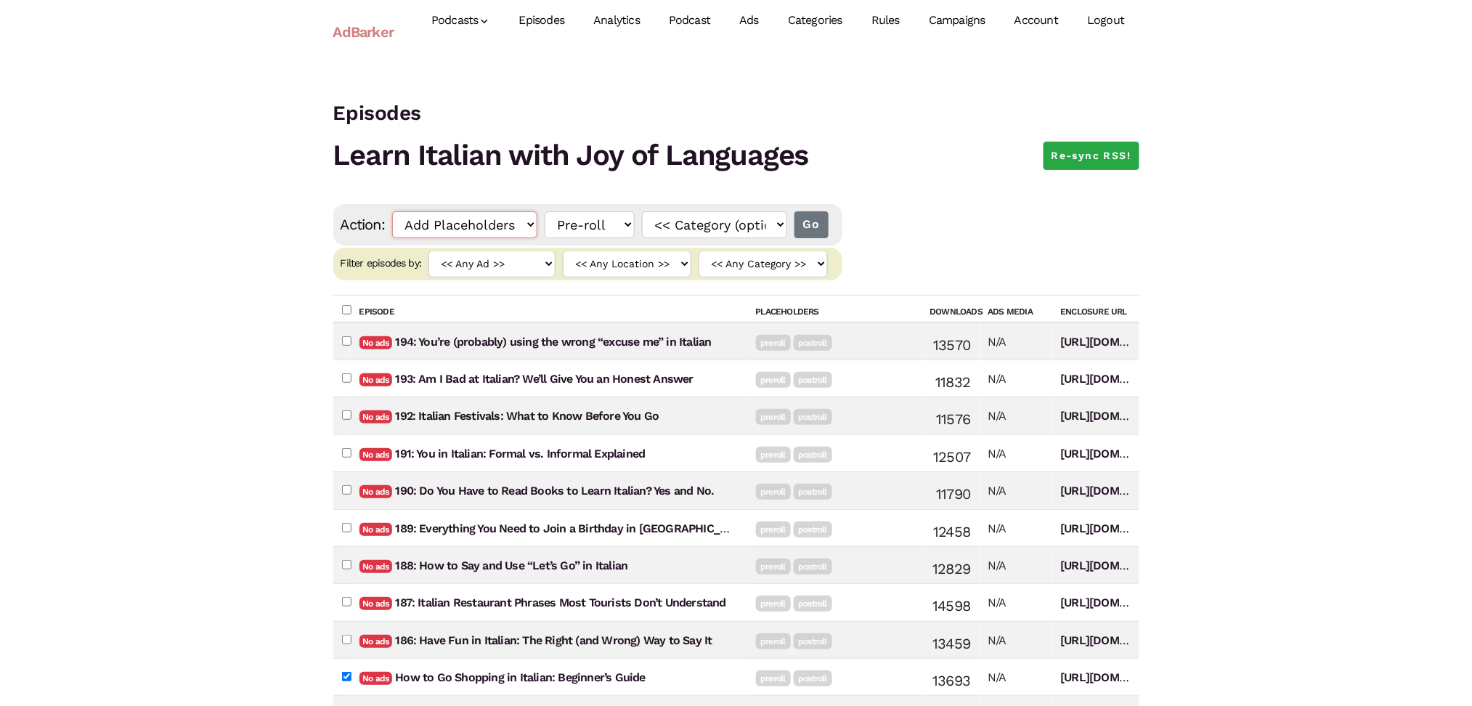
click at [519, 221] on select "Add Placeholders Remove Placeholders Enable Ads on Episode Level Disable Ads on…" at bounding box center [464, 224] width 145 height 27
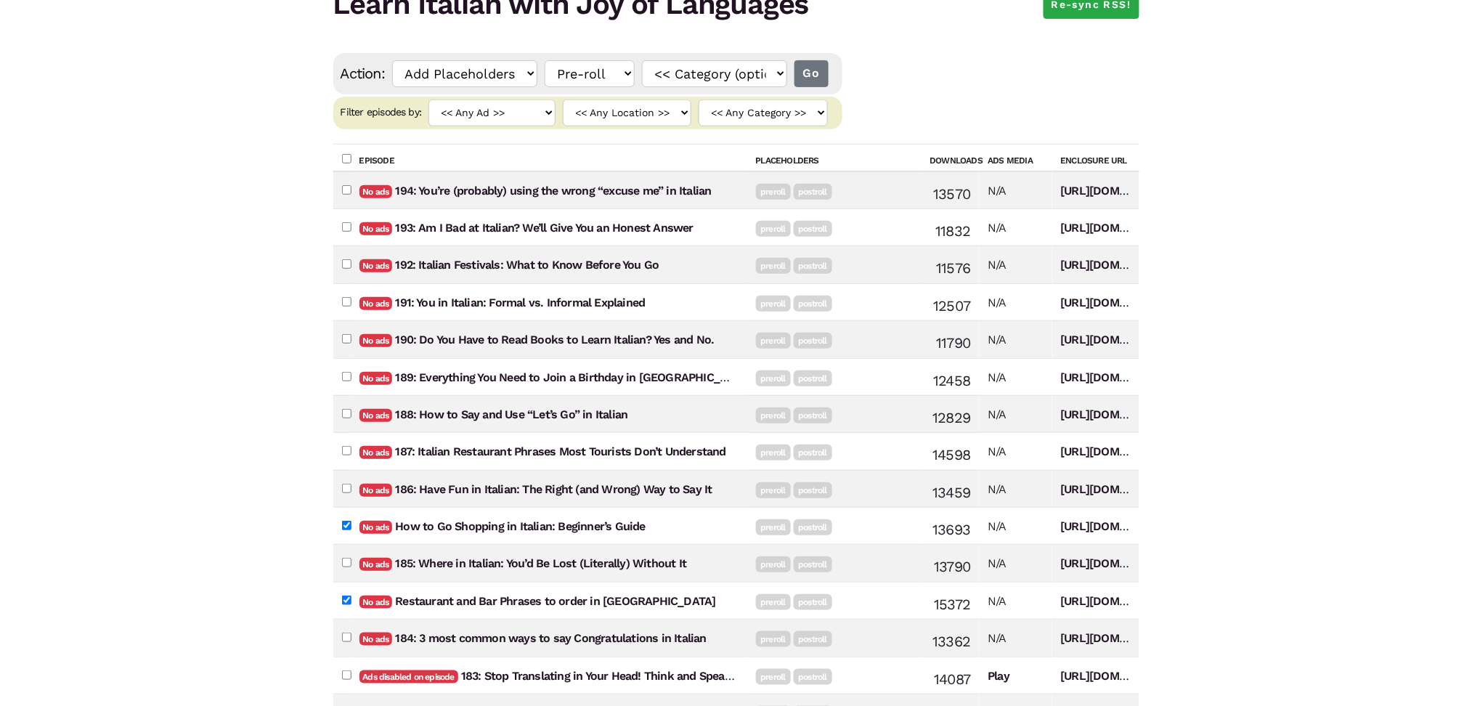
scroll to position [290, 0]
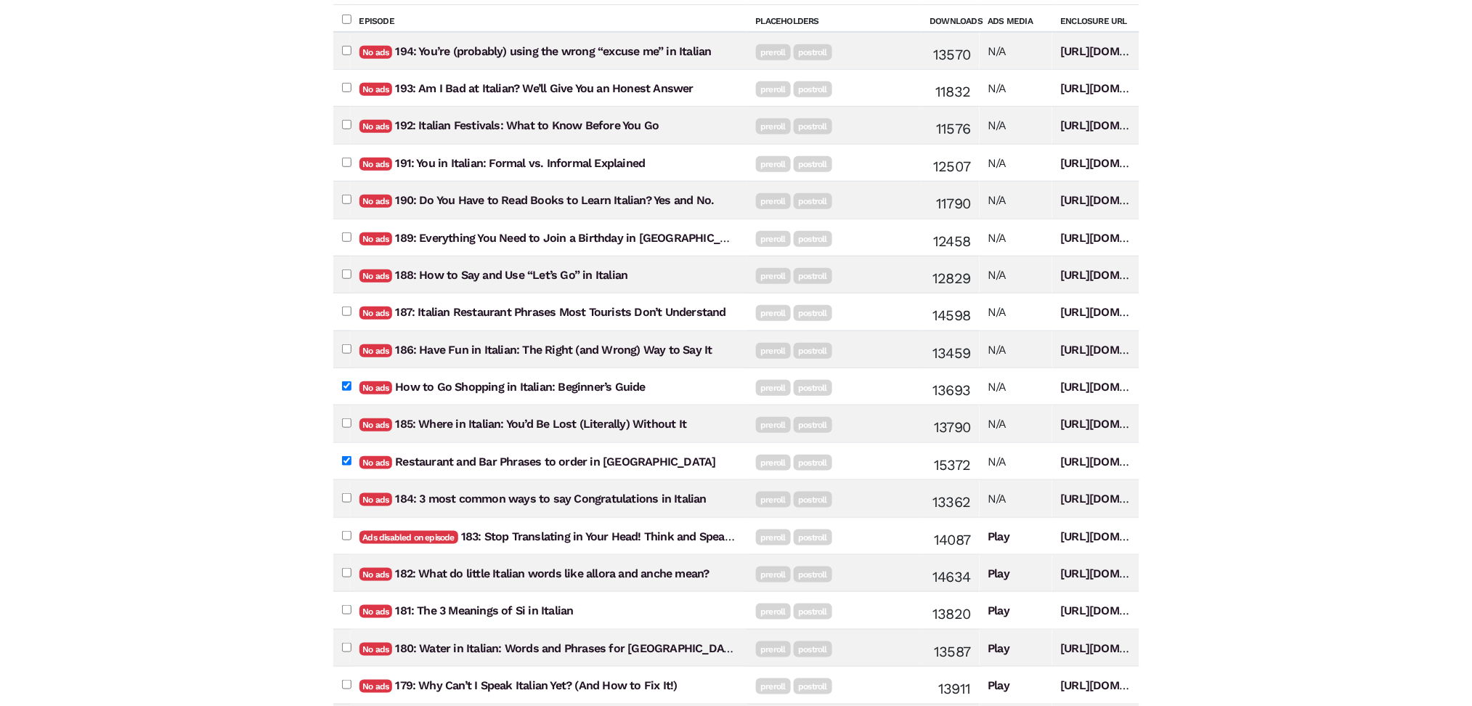
click at [346, 386] on input"] "checkbox" at bounding box center [346, 385] width 9 height 9
checkbox input"] "false"
click at [347, 462] on input"] "checkbox" at bounding box center [346, 460] width 9 height 9
checkbox input"] "false"
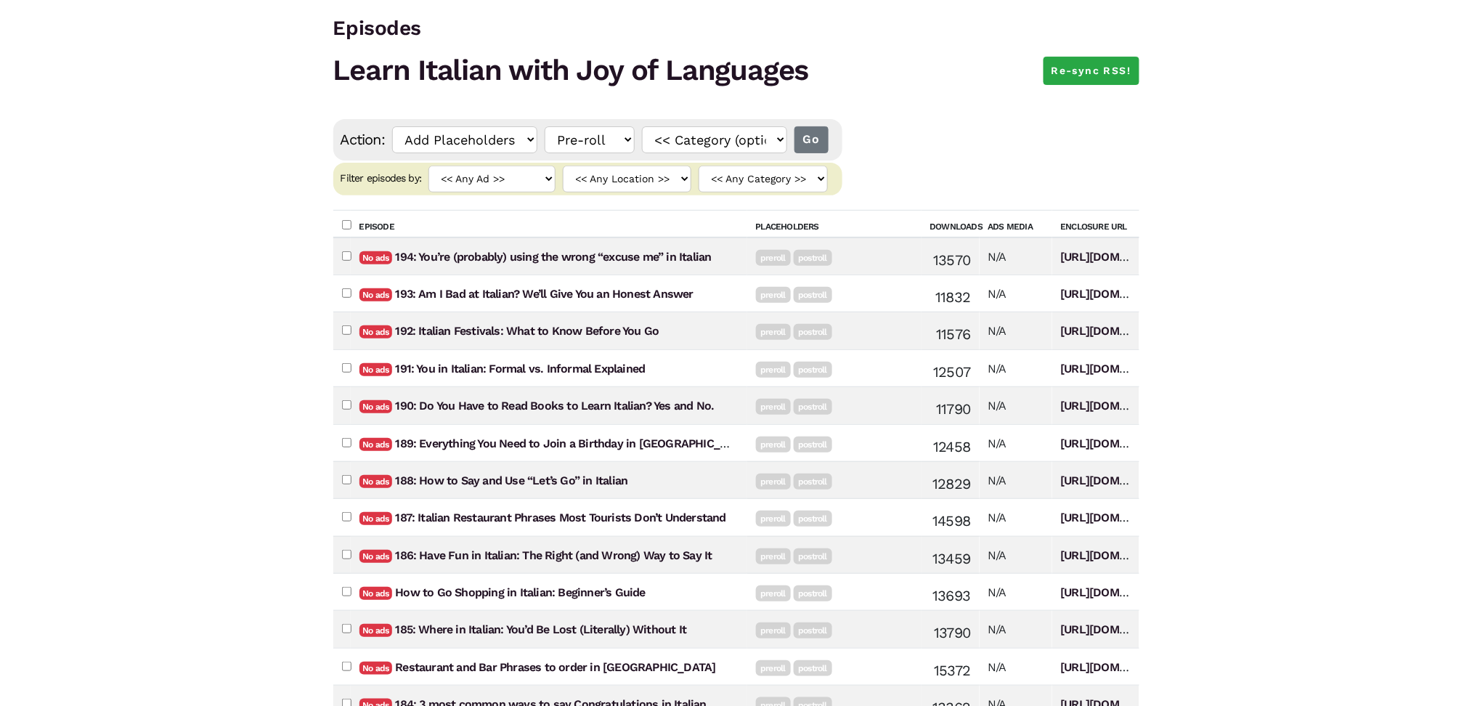
scroll to position [0, 0]
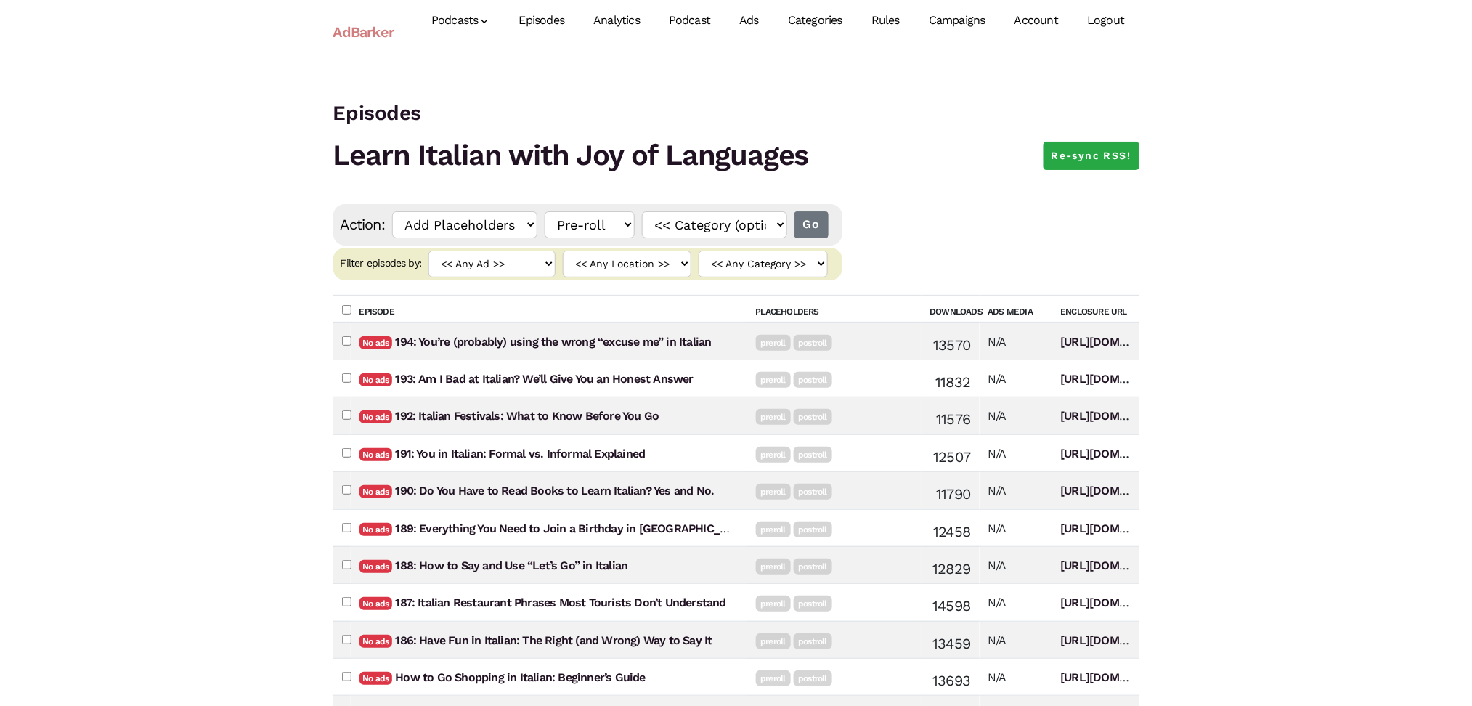
click at [362, 23] on link "AdBarker" at bounding box center [363, 31] width 61 height 33
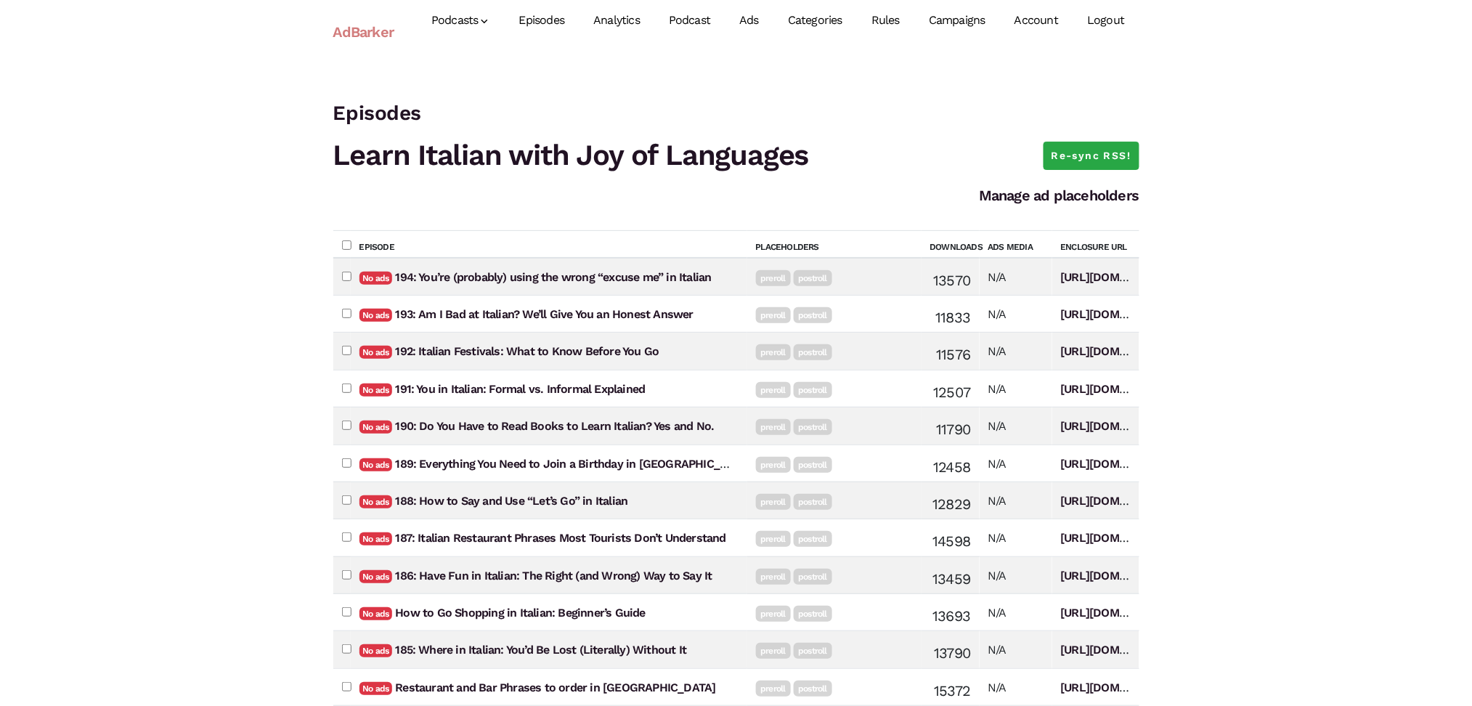
click at [548, 21] on link "Episodes" at bounding box center [542, 20] width 75 height 65
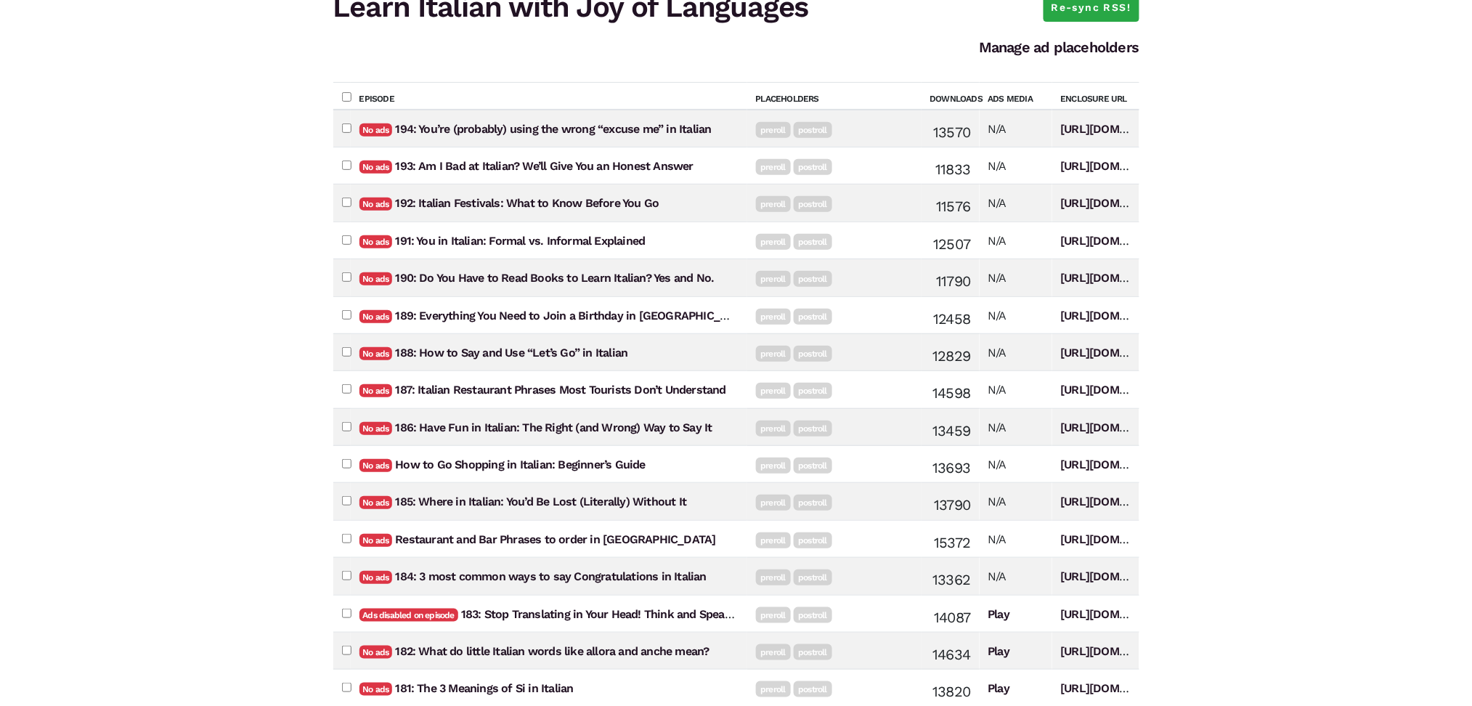
scroll to position [193, 0]
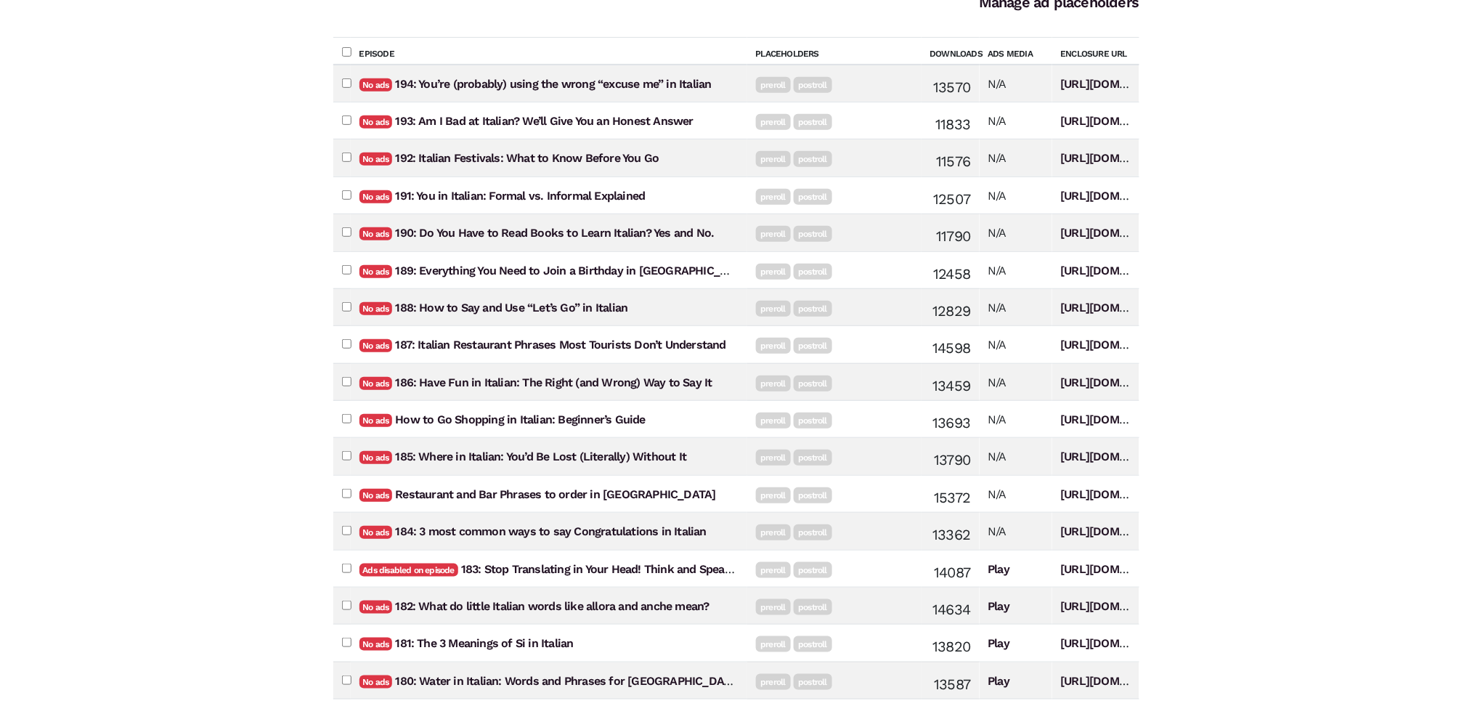
click at [349, 414] on input"] "checkbox" at bounding box center [346, 418] width 9 height 9
checkbox input"] "true"
click at [346, 492] on input"] "checkbox" at bounding box center [346, 493] width 9 height 9
checkbox input"] "true"
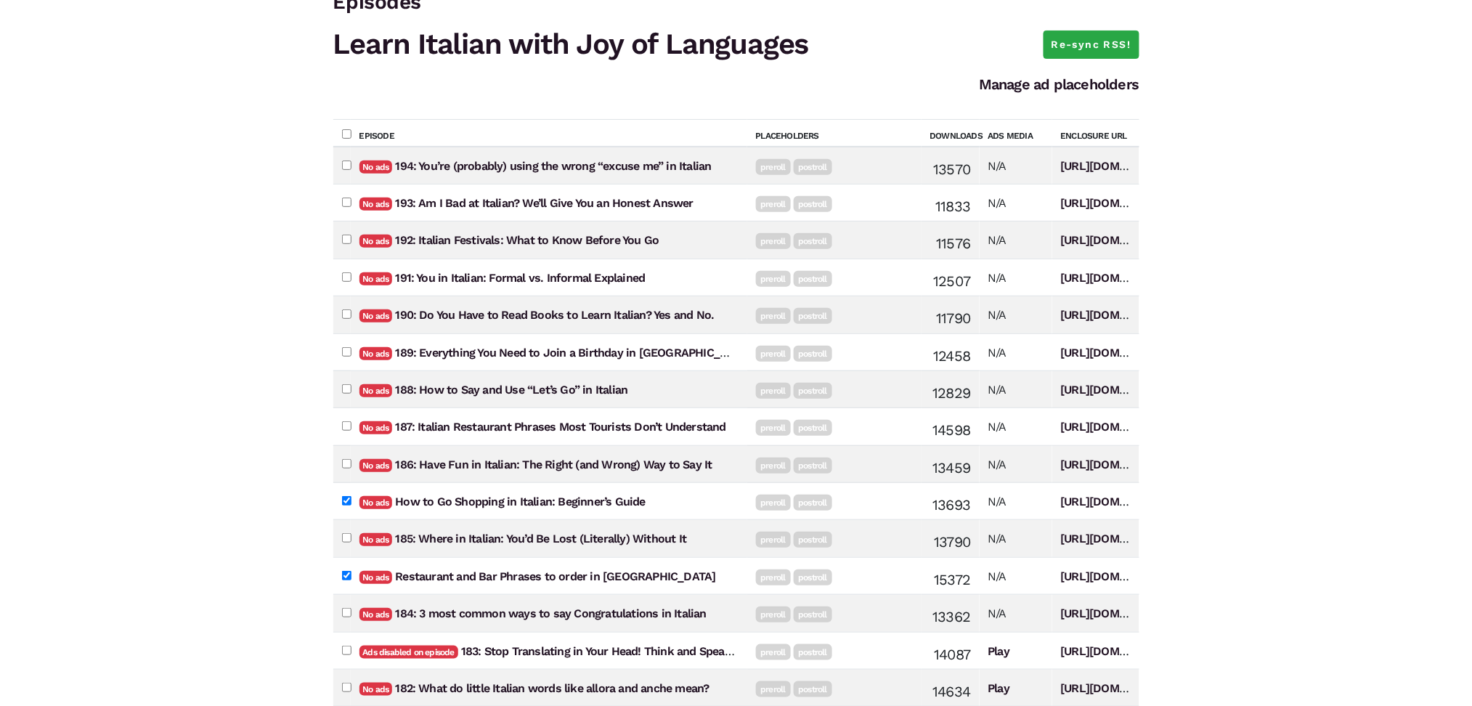
scroll to position [0, 0]
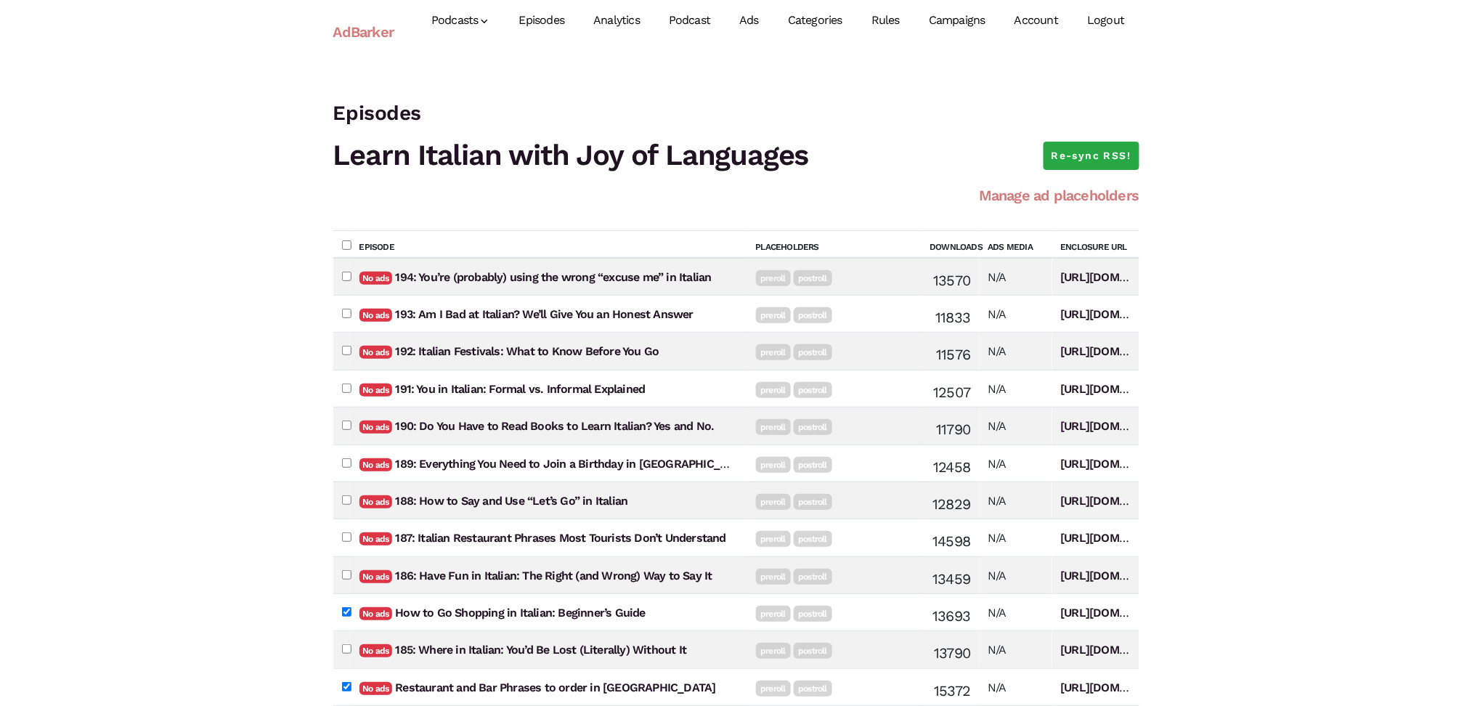
click at [1072, 196] on link "Manage ad placeholders" at bounding box center [1059, 195] width 160 height 17
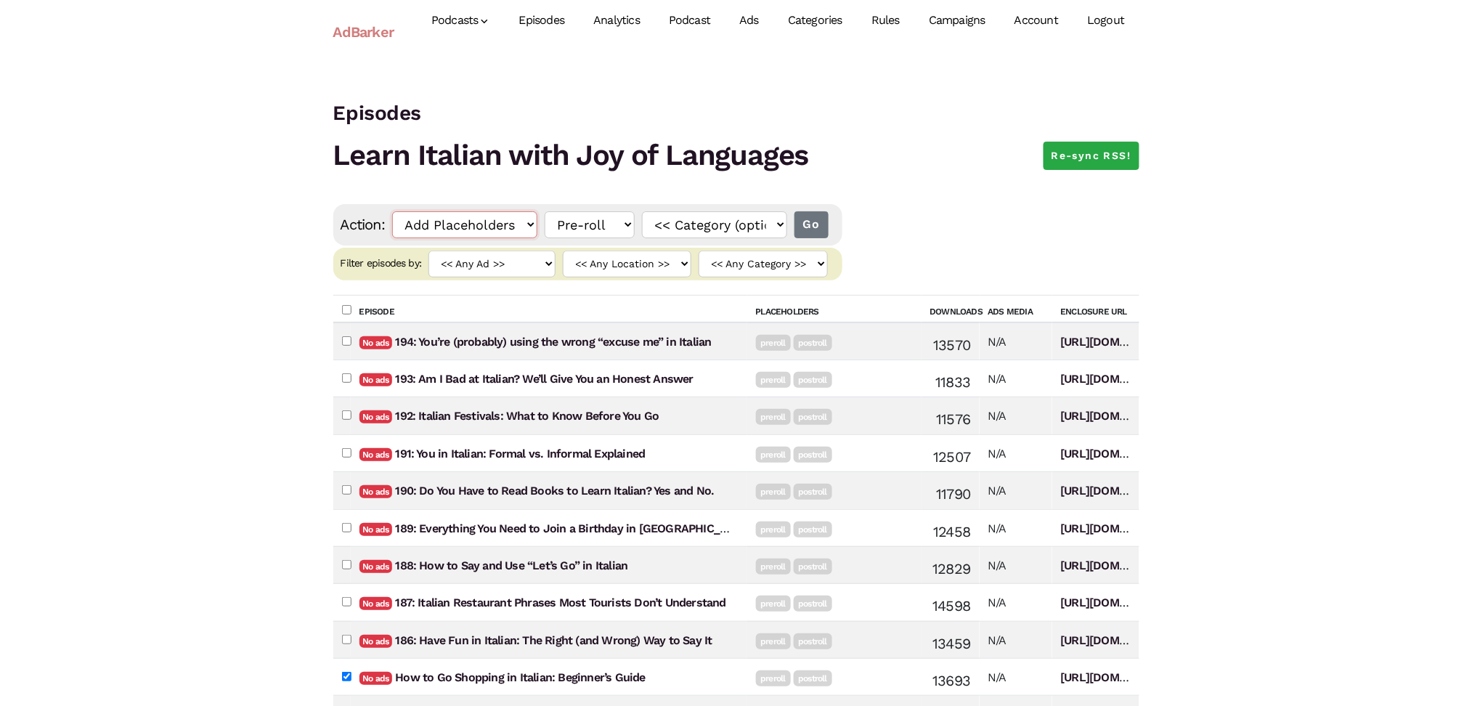
click at [529, 225] on select "Add Placeholders Remove Placeholders Enable Ads on Episode Level Disable Ads on…" at bounding box center [464, 224] width 145 height 27
select select "disable_ads"
click at [393, 211] on select "Add Placeholders Remove Placeholders Enable Ads on Episode Level Disable Ads on…" at bounding box center [464, 224] width 145 height 27
click at [638, 230] on input "Go" at bounding box center [636, 224] width 34 height 27
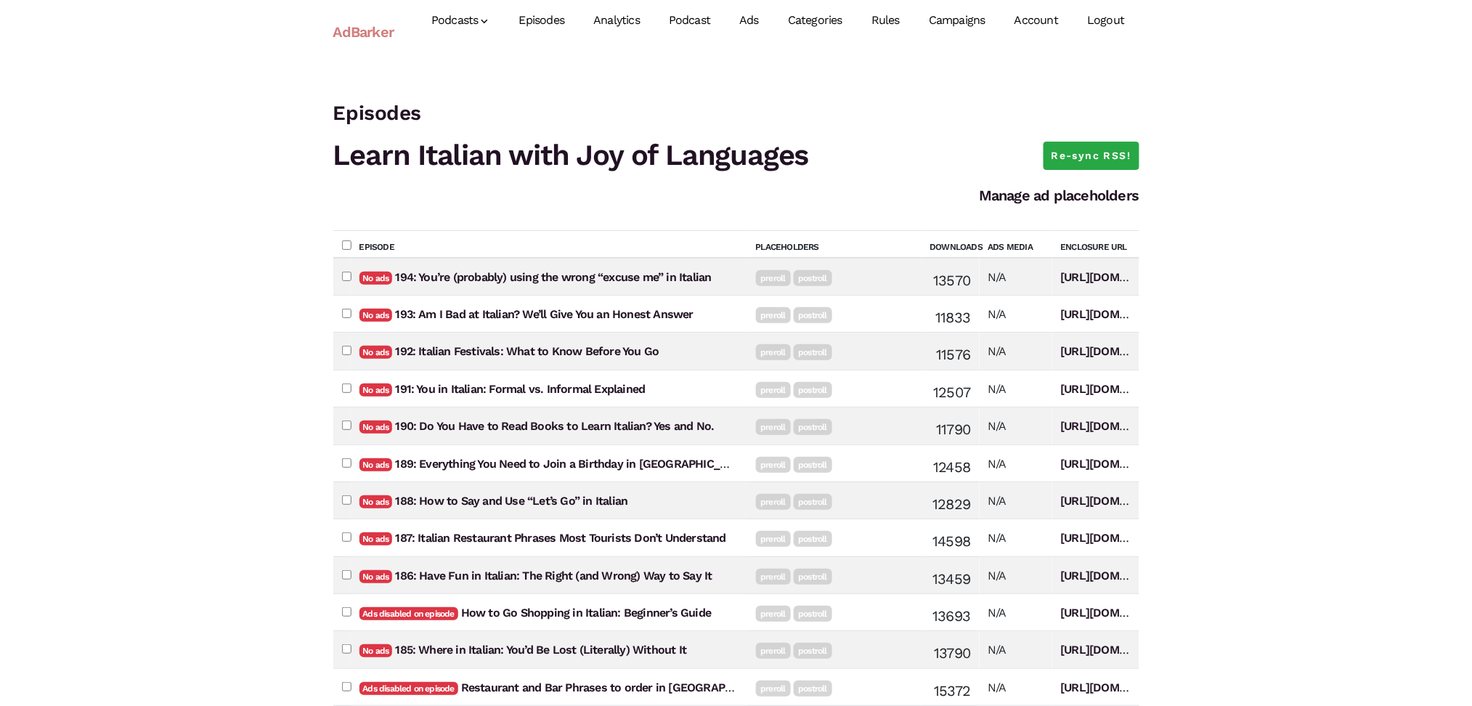
click at [1054, 21] on link "Account" at bounding box center [1036, 20] width 73 height 65
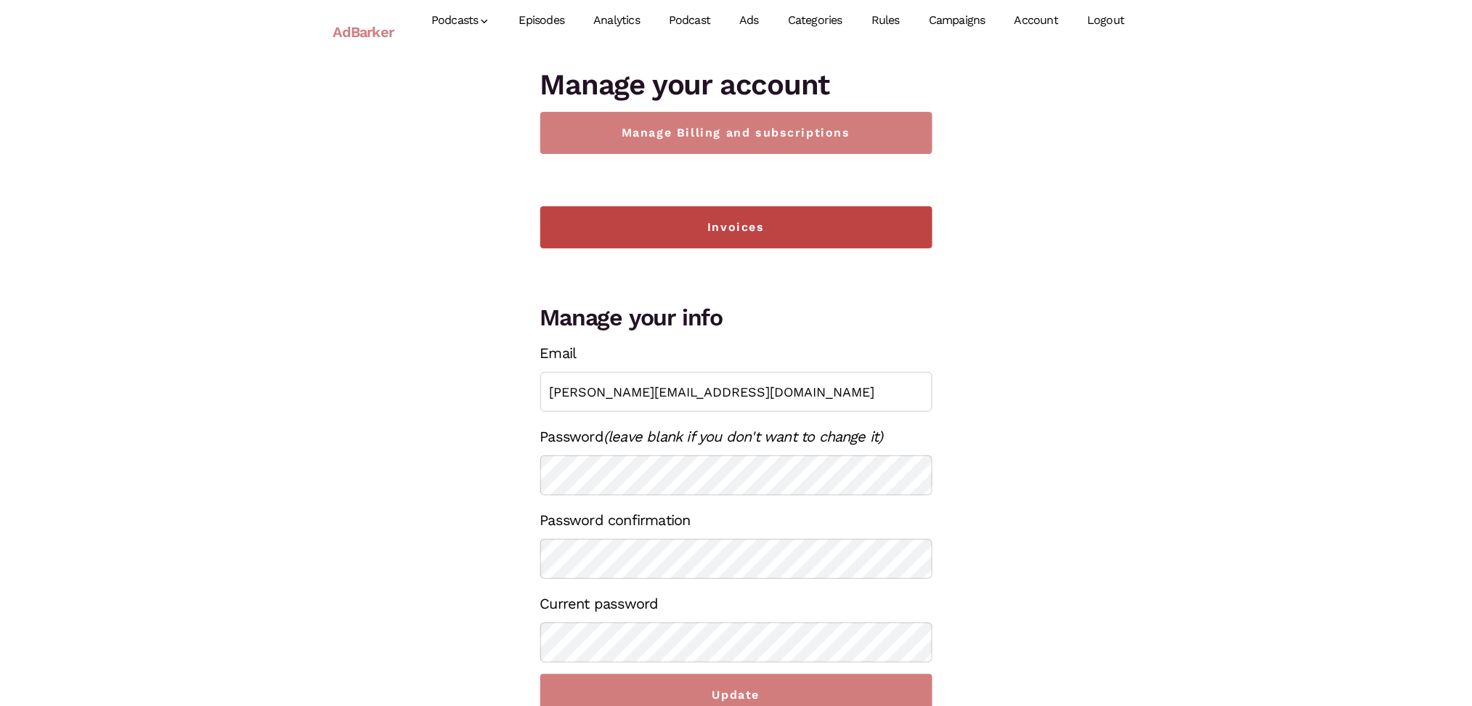
click at [776, 227] on link "Invoices" at bounding box center [736, 227] width 392 height 42
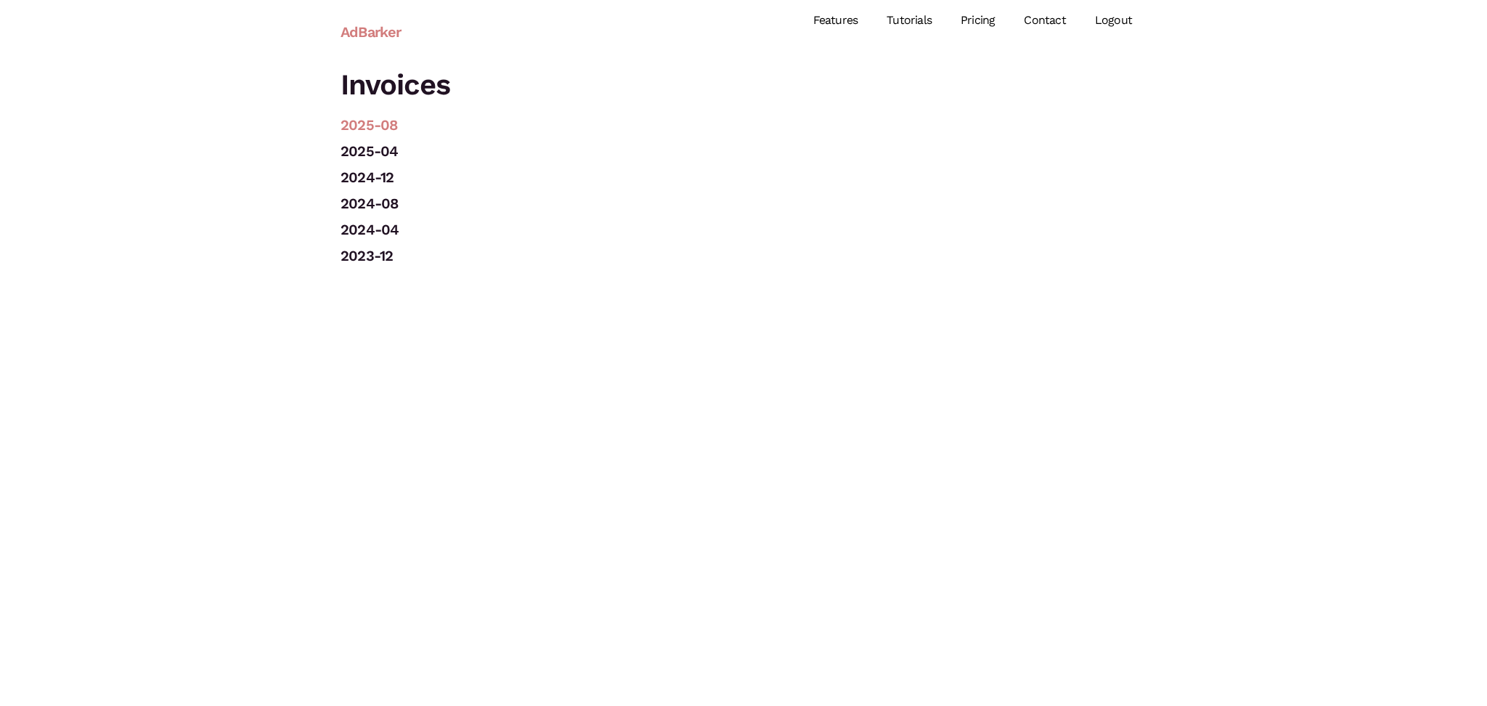
click at [379, 121] on link "2025-08" at bounding box center [369, 124] width 57 height 17
